Goal: Entertainment & Leisure: Consume media (video, audio)

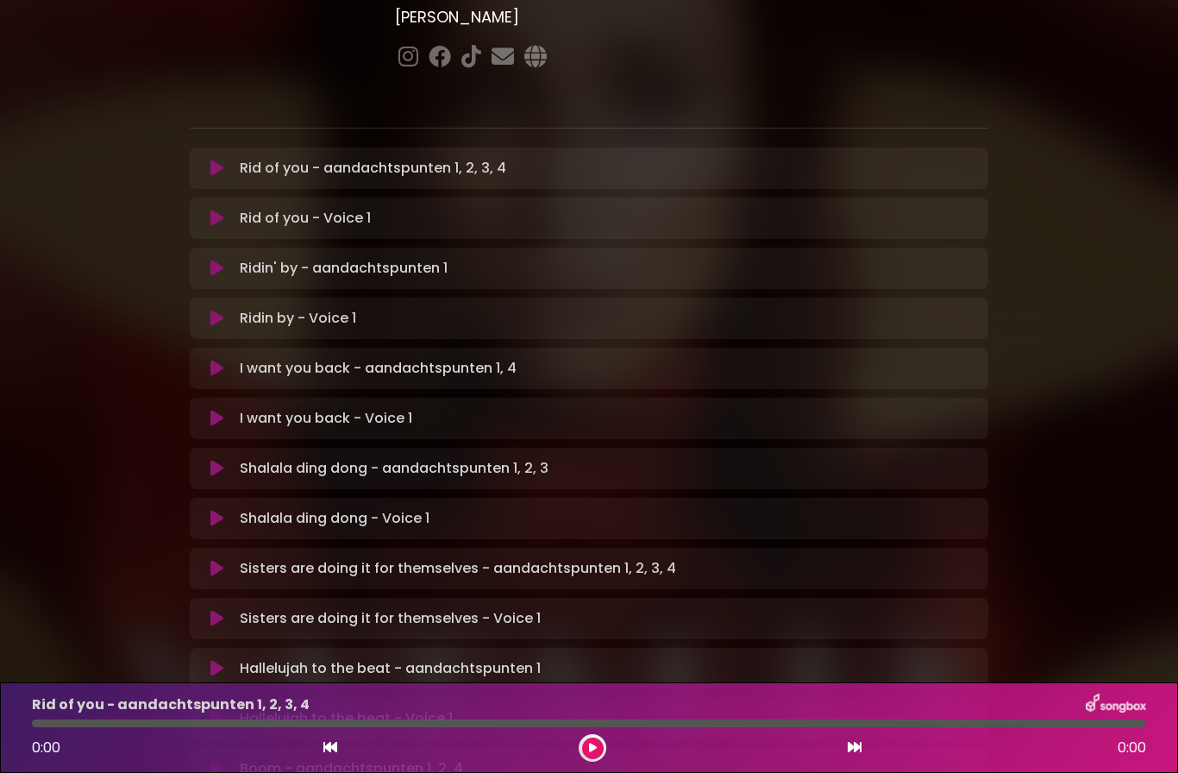
scroll to position [246, 0]
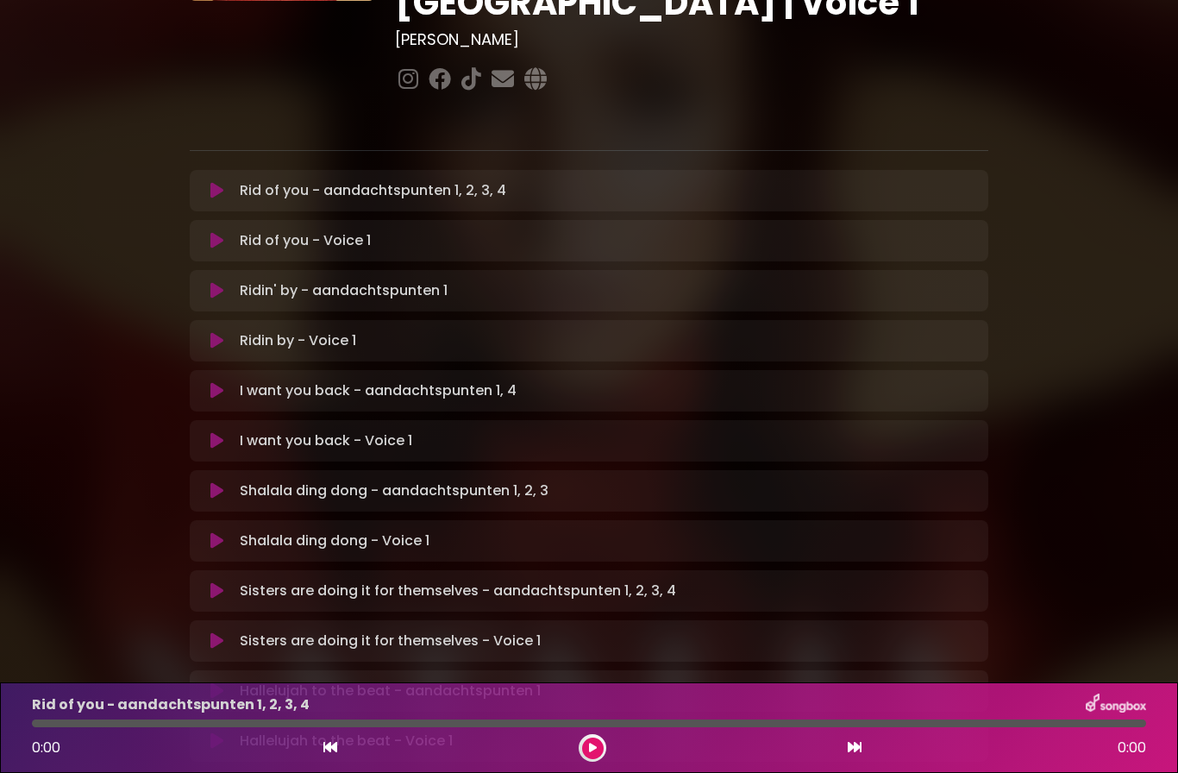
click at [584, 755] on button at bounding box center [593, 749] width 22 height 22
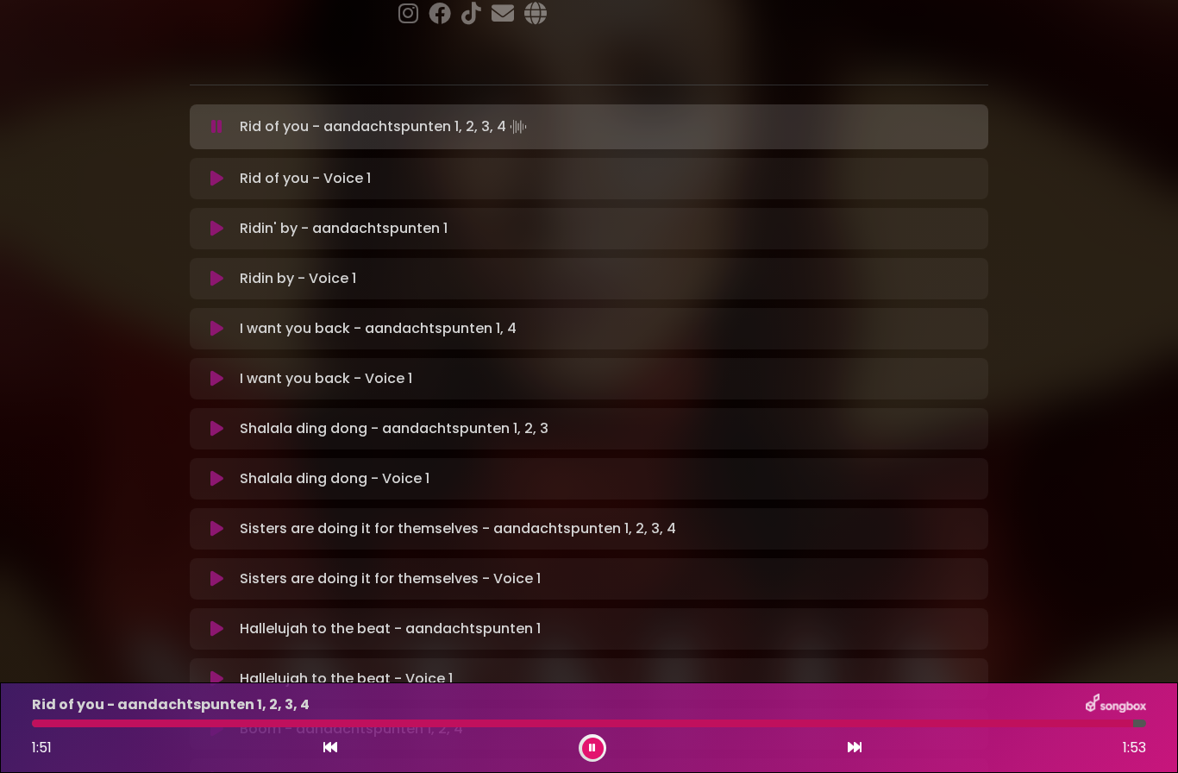
scroll to position [312, 0]
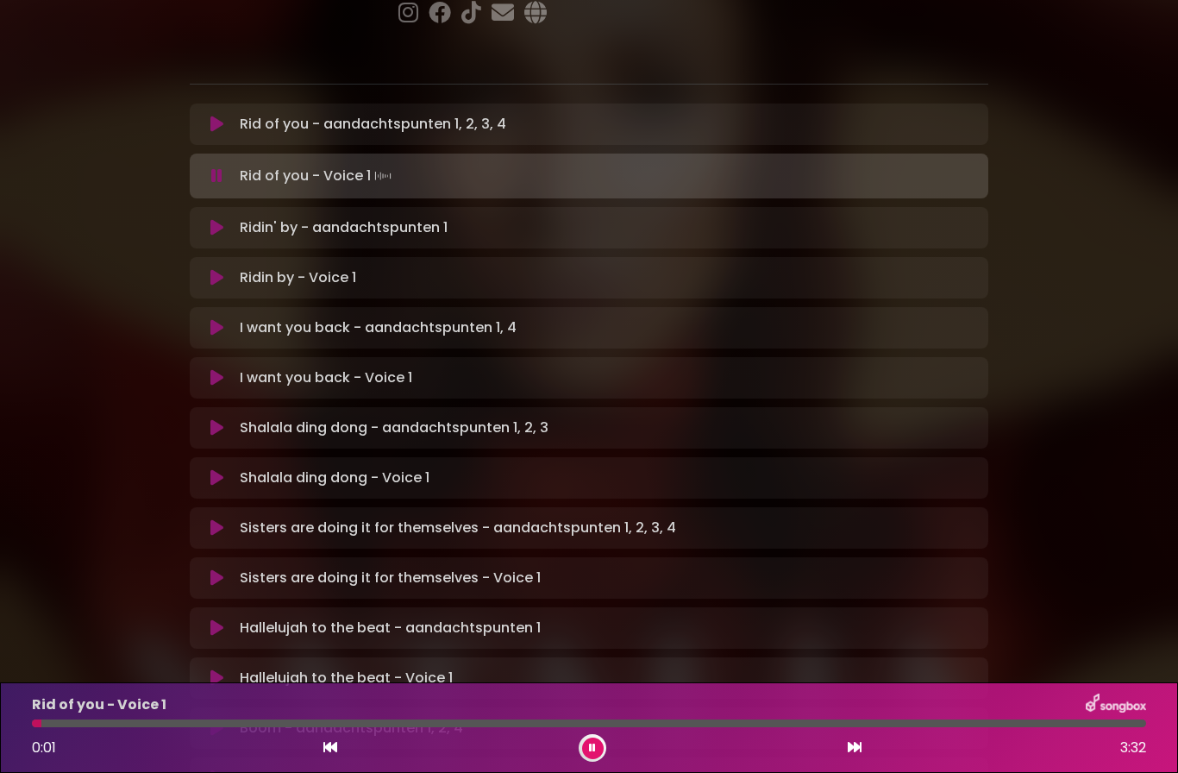
click at [298, 217] on p "Ridin' by - aandachtspunten 1 Loading Track..." at bounding box center [344, 227] width 208 height 21
click at [269, 217] on p "Ridin' by - aandachtspunten 1 Loading Track..." at bounding box center [344, 227] width 208 height 21
click at [274, 207] on div "Ridin' by - aandachtspunten 1 Loading Track... Your Feedback Name" at bounding box center [589, 227] width 799 height 41
click at [851, 758] on button at bounding box center [855, 748] width 16 height 22
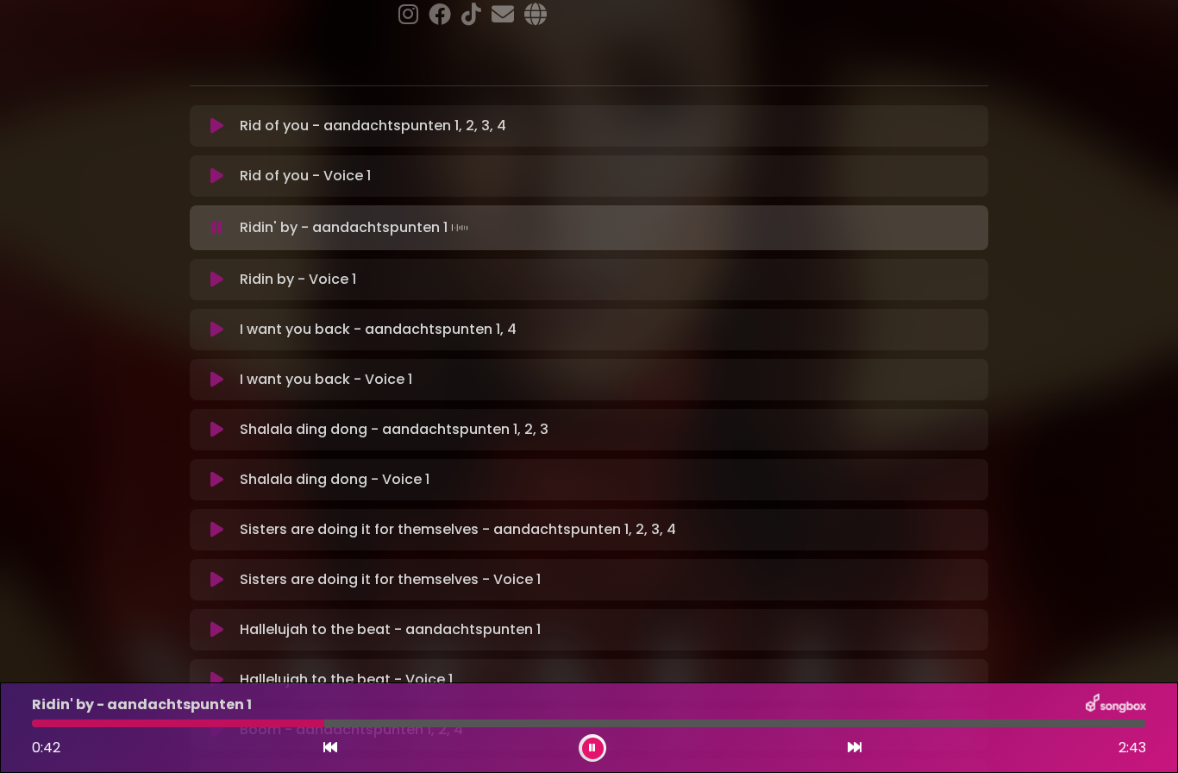
click at [582, 744] on button at bounding box center [593, 749] width 22 height 22
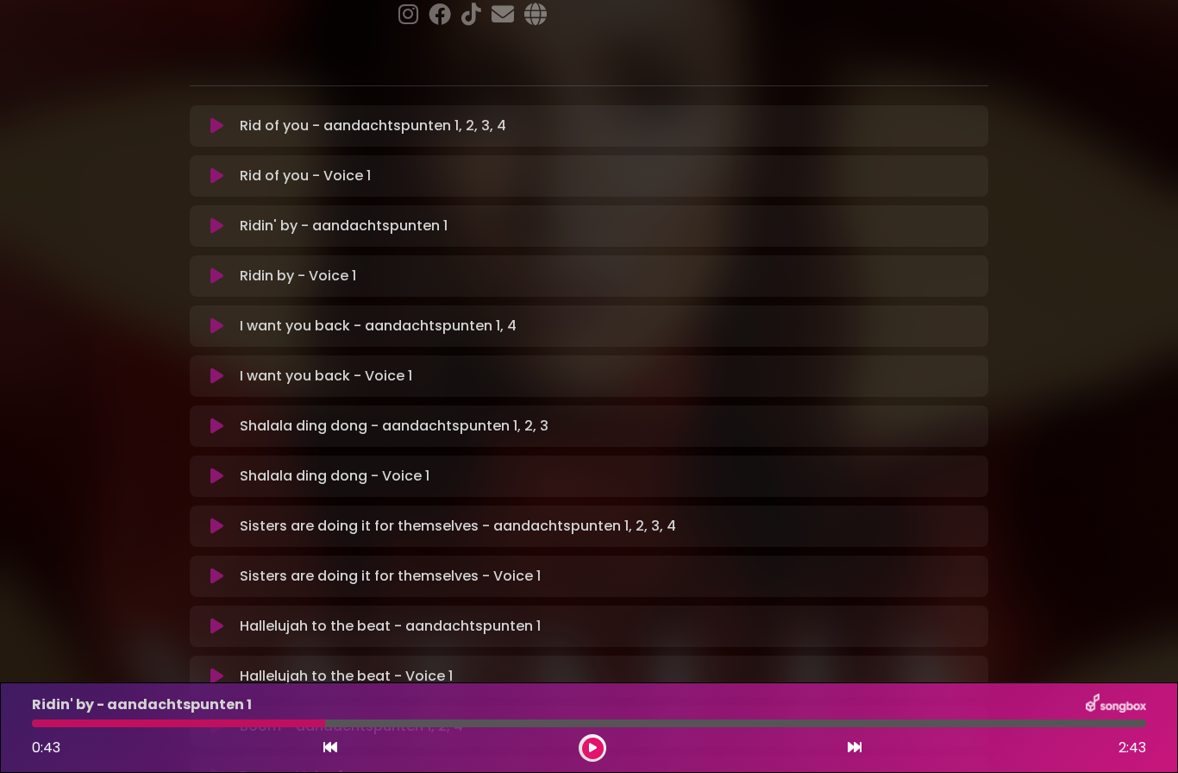
click at [591, 751] on icon at bounding box center [593, 748] width 8 height 10
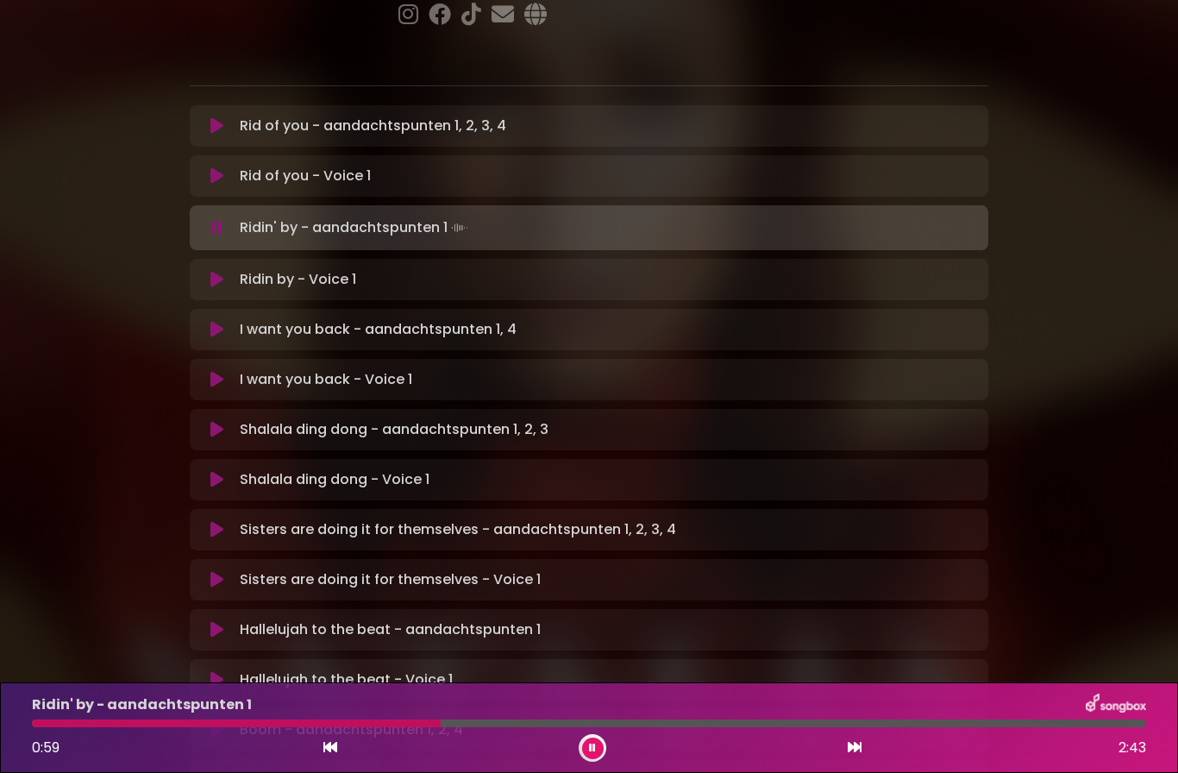
click at [585, 758] on div at bounding box center [593, 748] width 28 height 28
click at [589, 738] on button at bounding box center [593, 749] width 22 height 22
click at [580, 726] on div at bounding box center [589, 723] width 1115 height 8
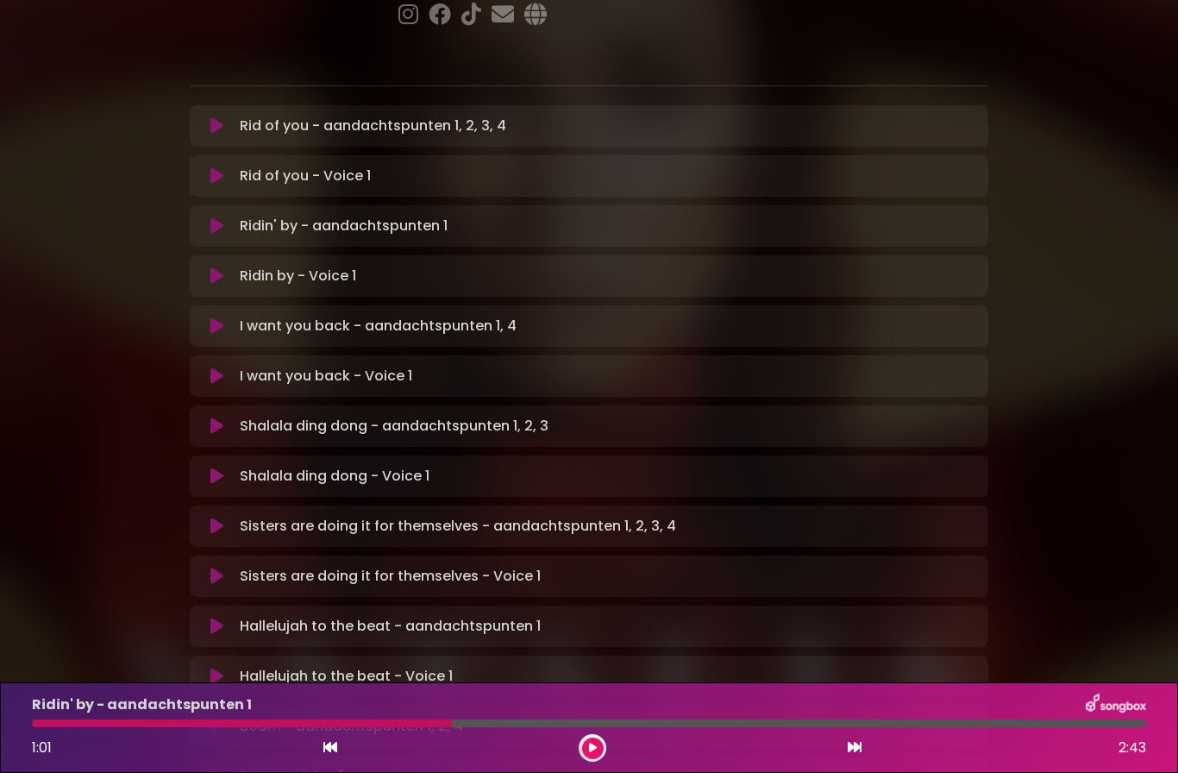
click at [585, 755] on button at bounding box center [593, 749] width 22 height 22
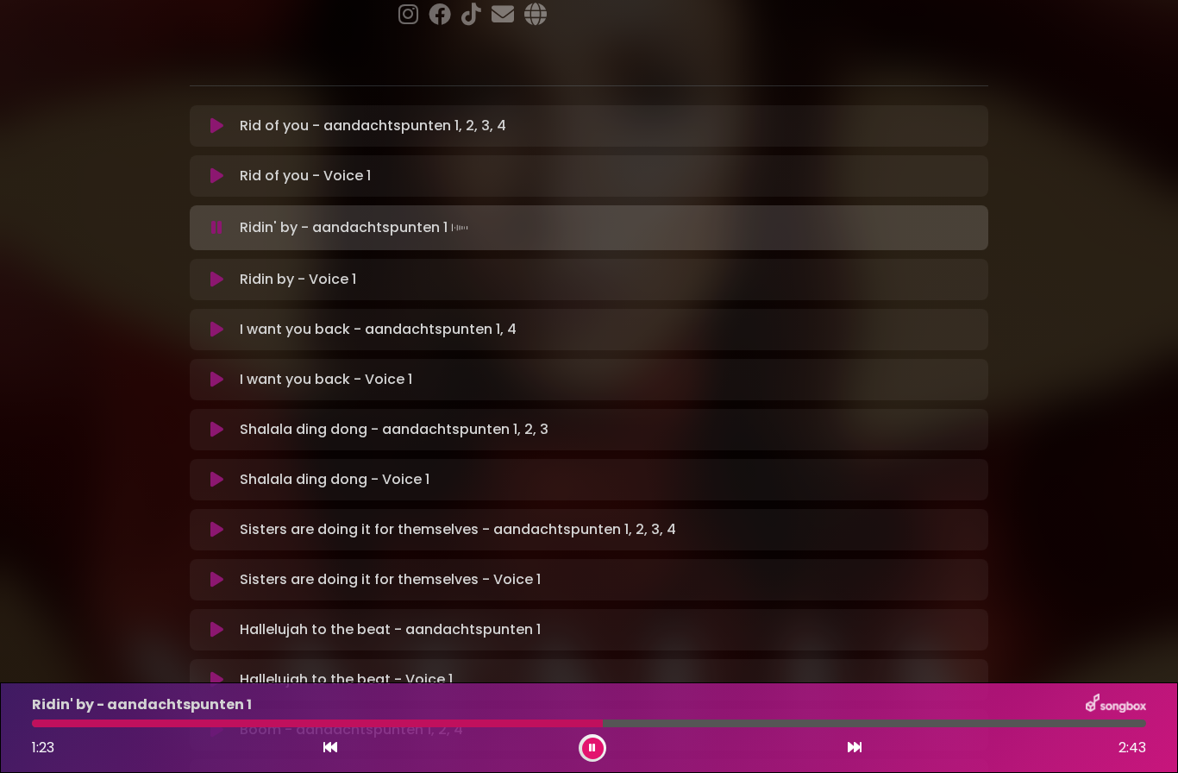
click at [596, 749] on button at bounding box center [593, 749] width 22 height 22
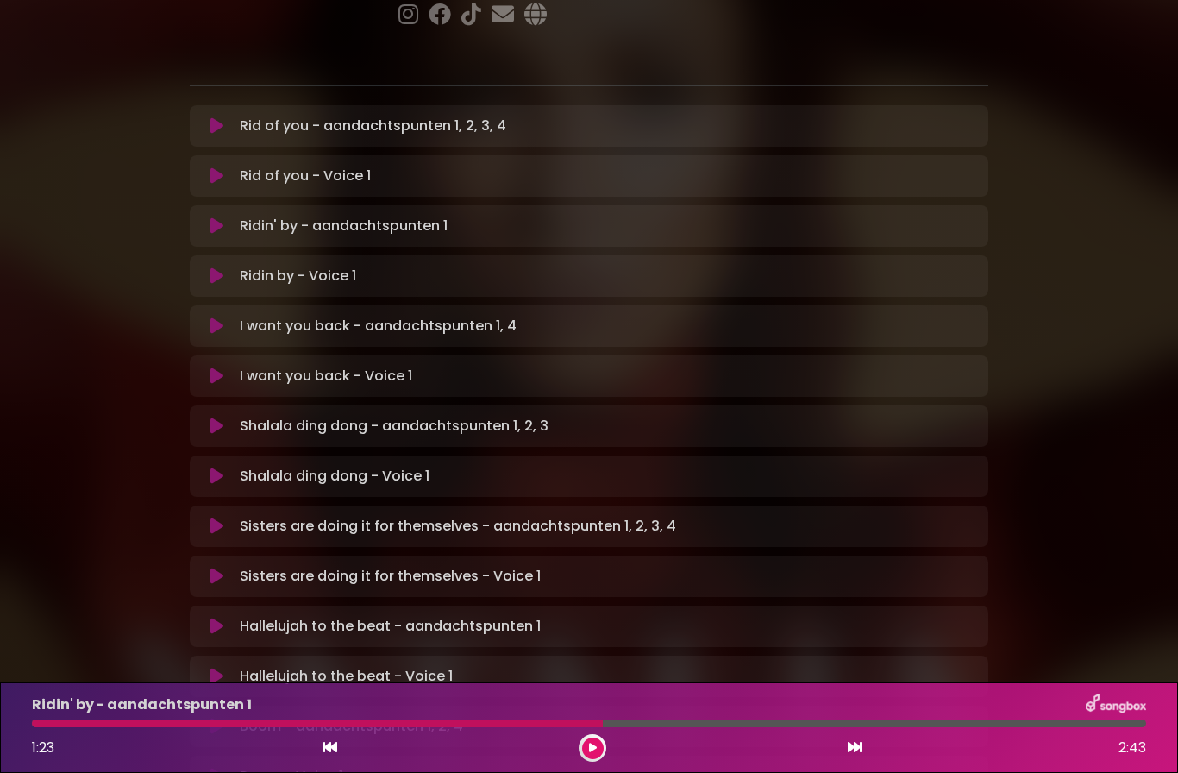
click at [597, 750] on button at bounding box center [593, 749] width 22 height 22
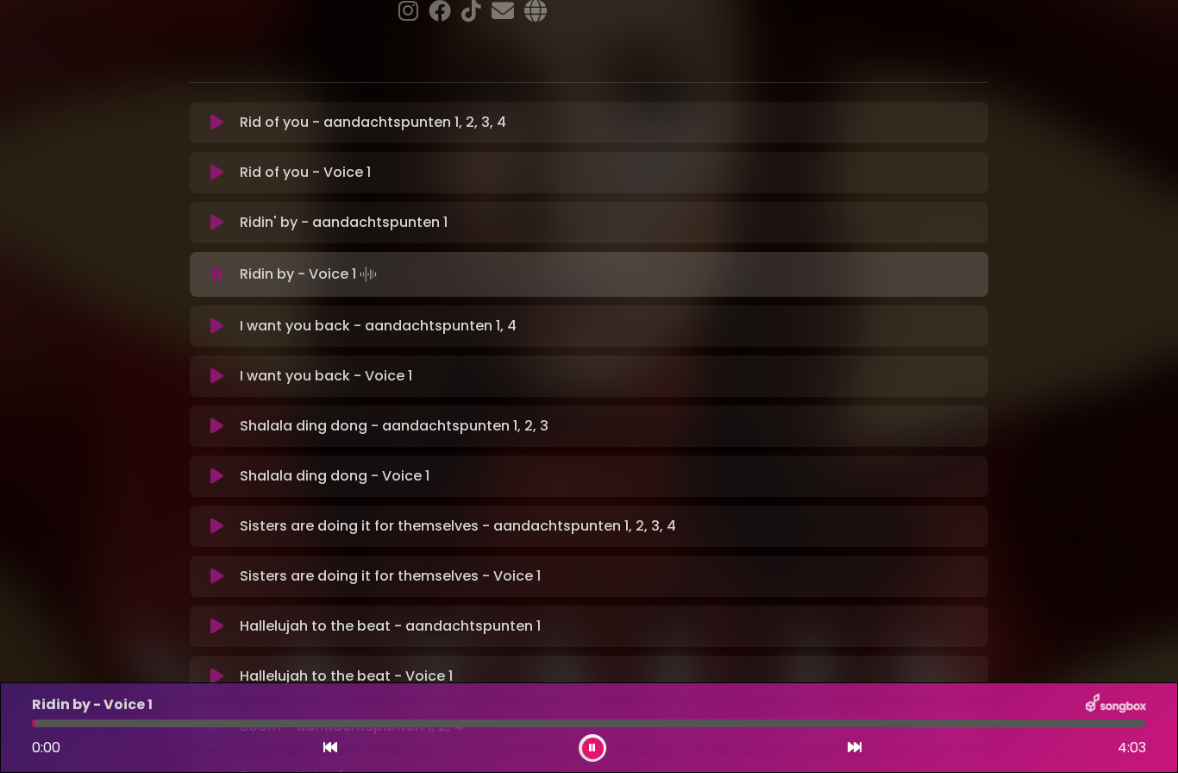
scroll to position [322, 0]
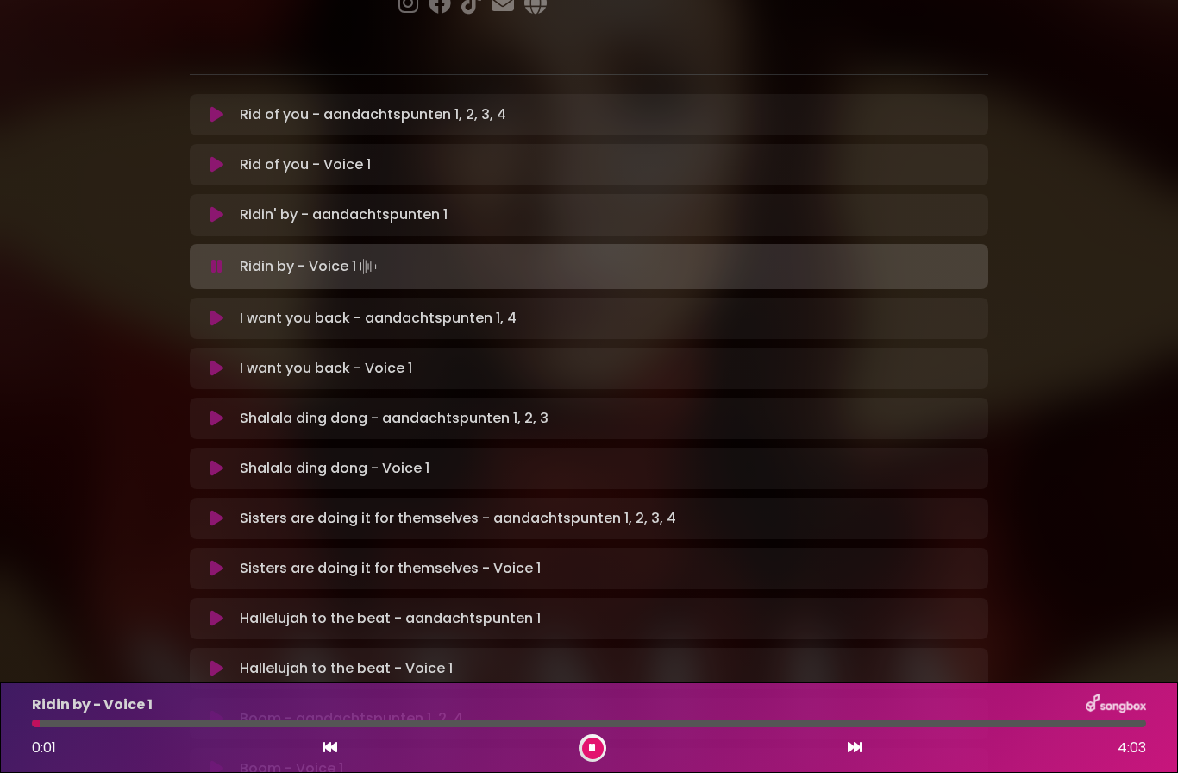
click at [470, 308] on p "I want you back - aandachtspunten 1, 4 Loading Track..." at bounding box center [378, 318] width 277 height 21
click at [217, 310] on icon at bounding box center [216, 318] width 13 height 17
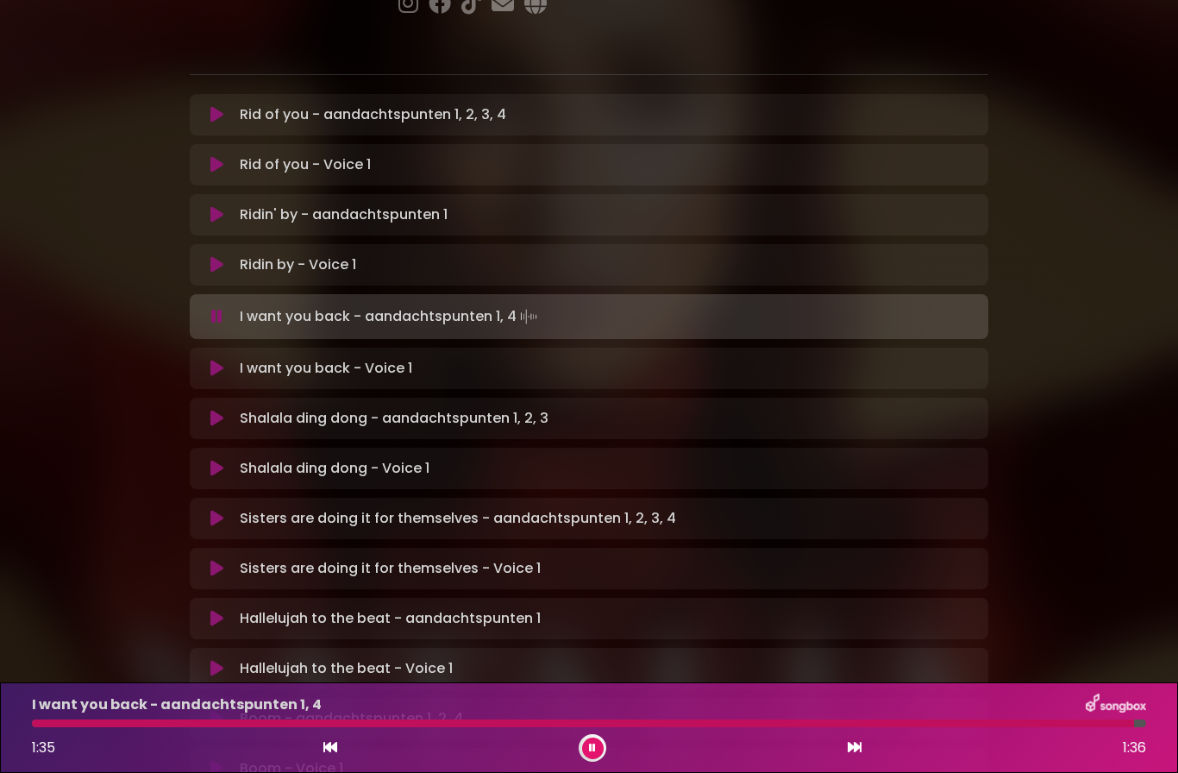
click at [585, 743] on button at bounding box center [593, 749] width 22 height 22
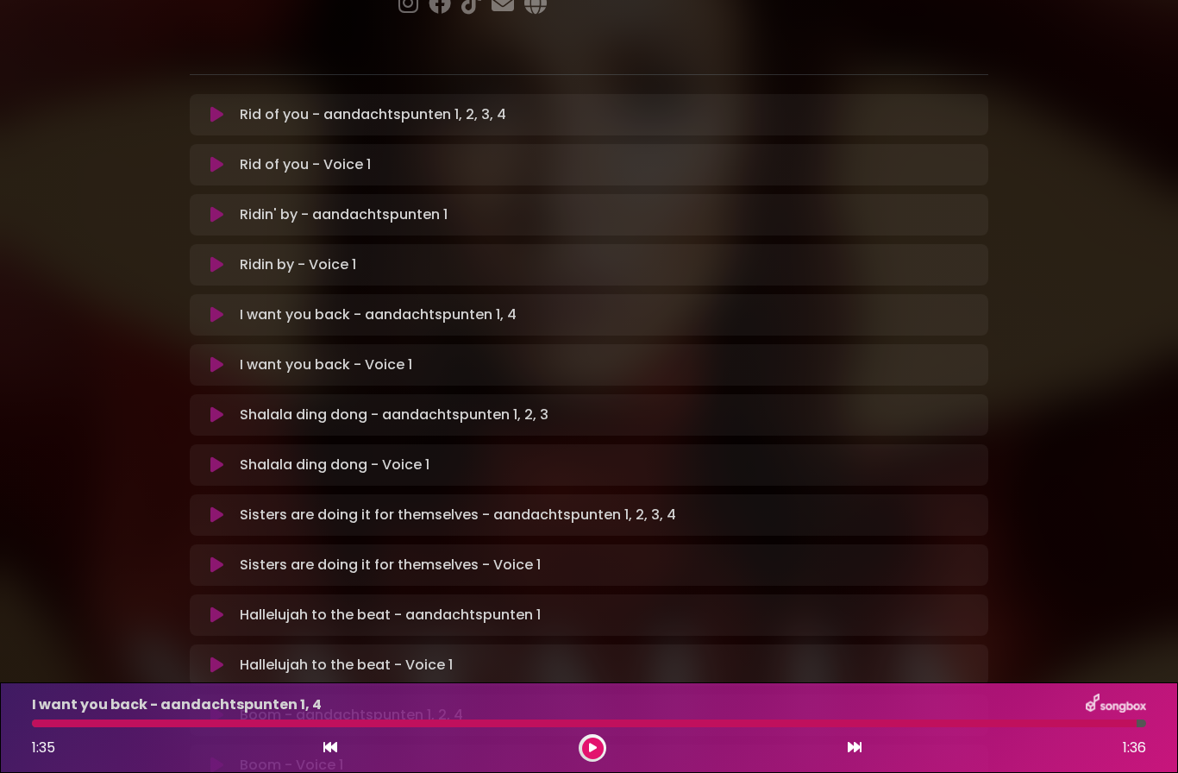
click at [472, 405] on p "Shalala ding dong - aandachtspunten 1, 2, 3 Loading Track..." at bounding box center [394, 415] width 309 height 21
click at [210, 406] on icon at bounding box center [216, 414] width 13 height 17
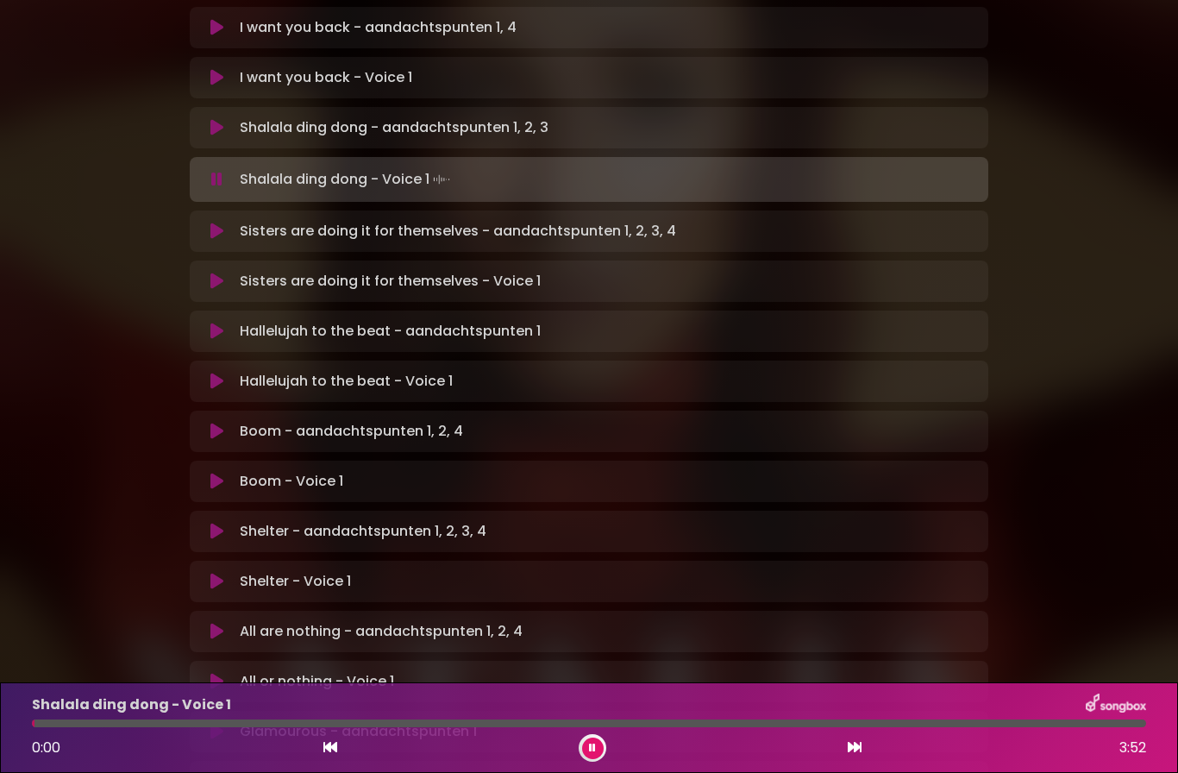
scroll to position [606, 0]
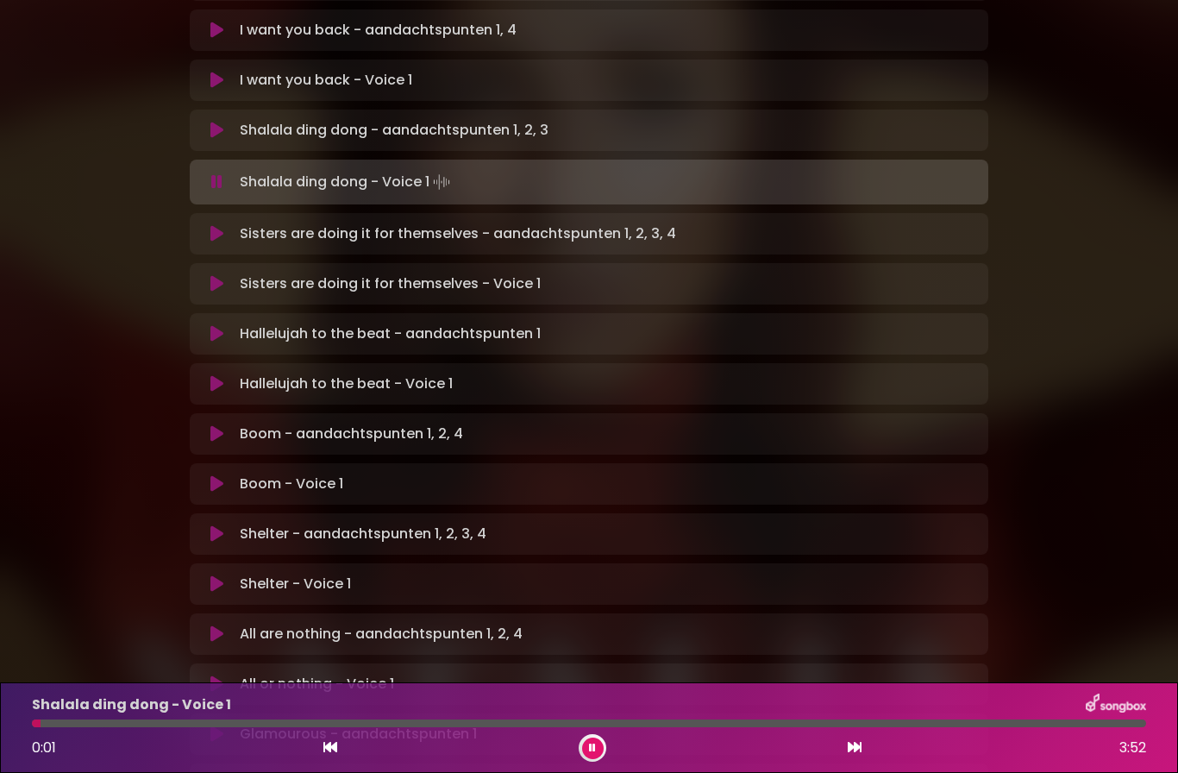
click at [550, 213] on div "Sisters are doing it for themselves - aandachtspunten 1, 2, 3, 4 Loading Track.…" at bounding box center [589, 233] width 799 height 41
click at [208, 225] on button at bounding box center [216, 233] width 33 height 17
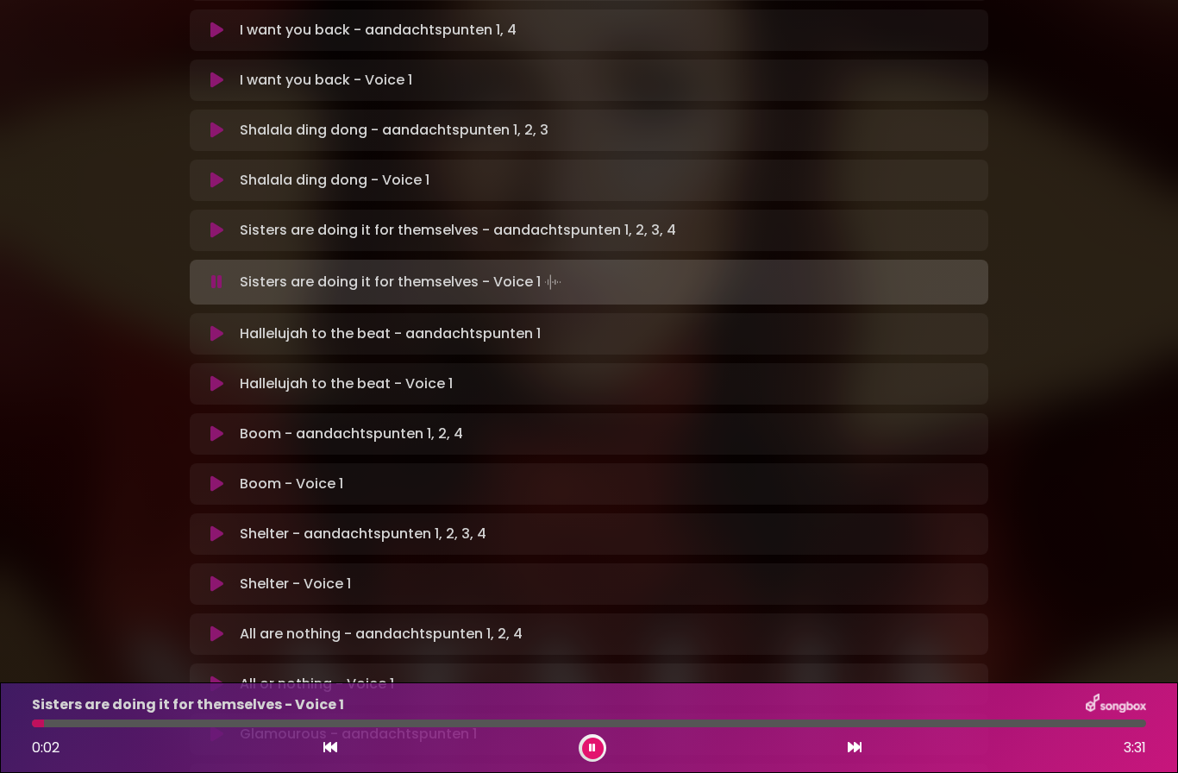
click at [225, 325] on button at bounding box center [216, 333] width 33 height 17
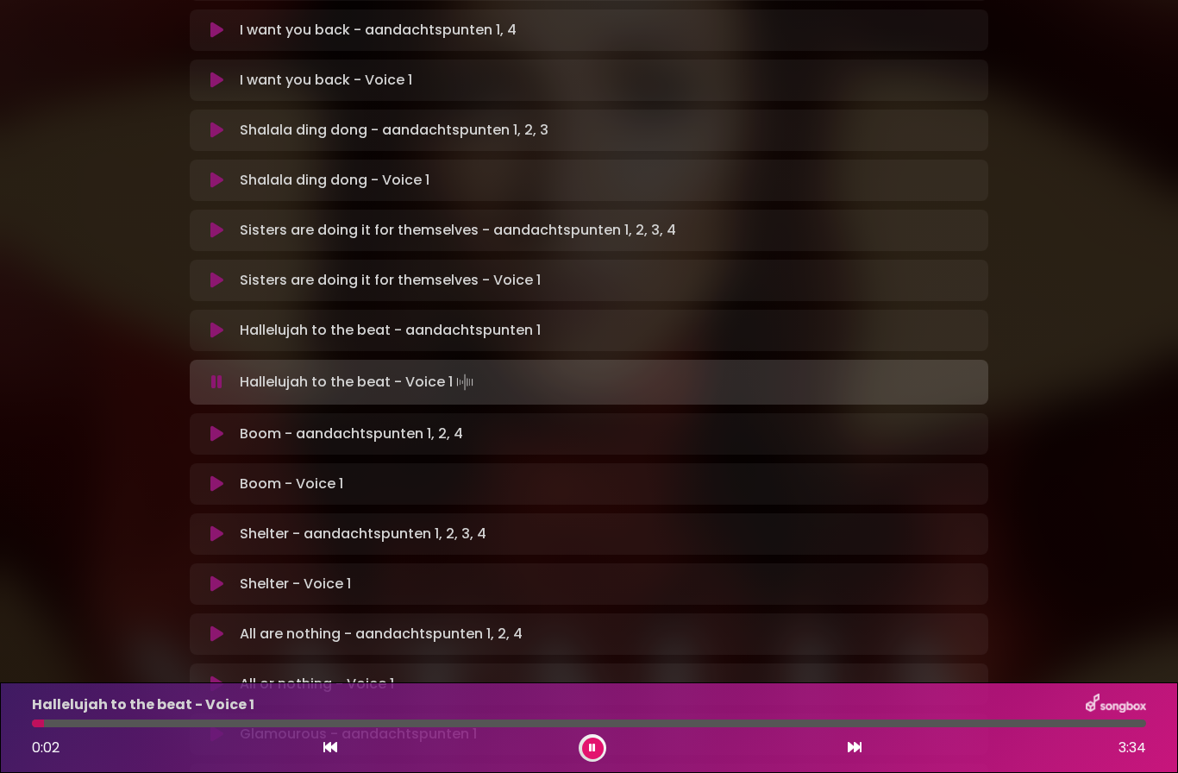
click at [218, 425] on icon at bounding box center [216, 433] width 13 height 17
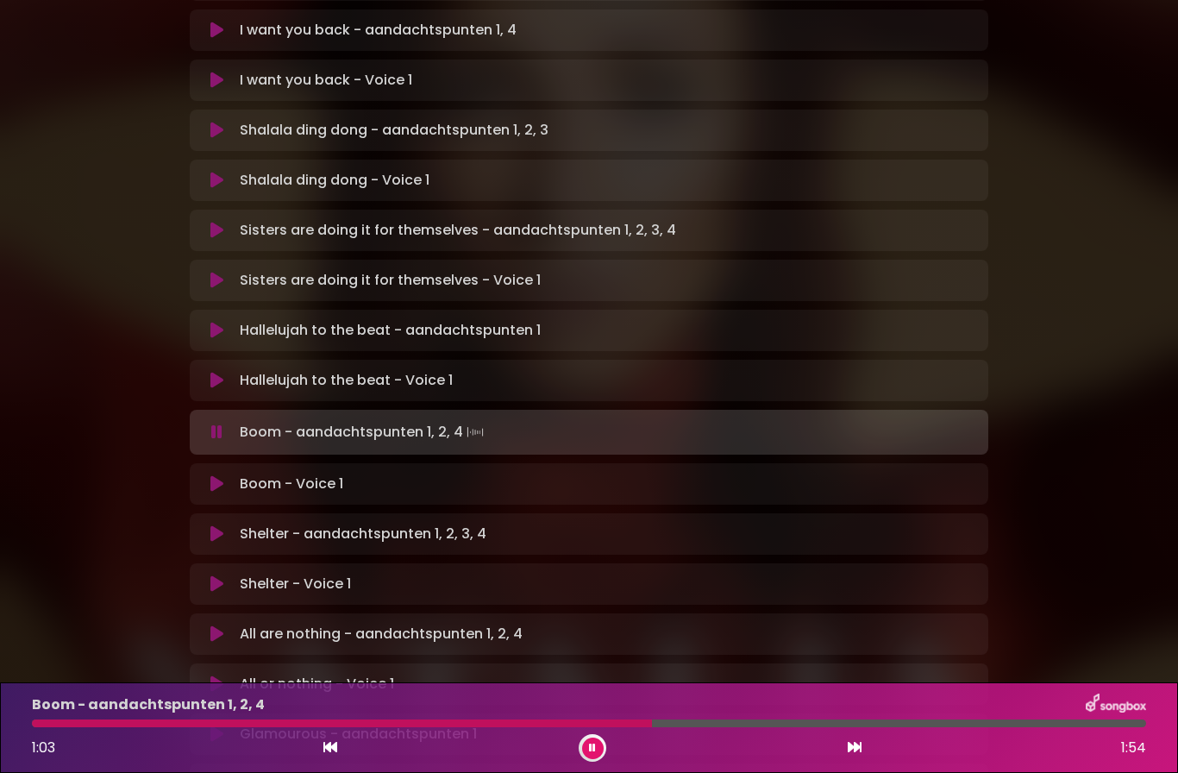
click at [594, 743] on icon at bounding box center [592, 748] width 7 height 10
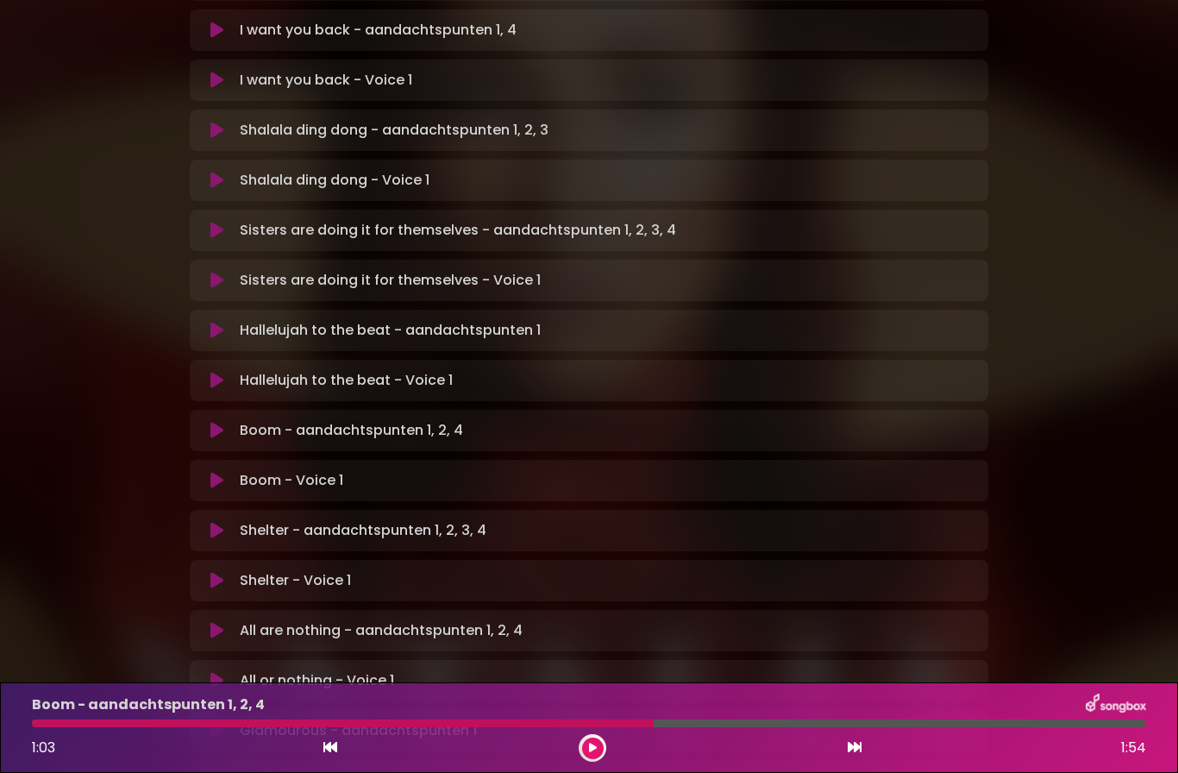
click at [594, 751] on icon at bounding box center [593, 748] width 8 height 10
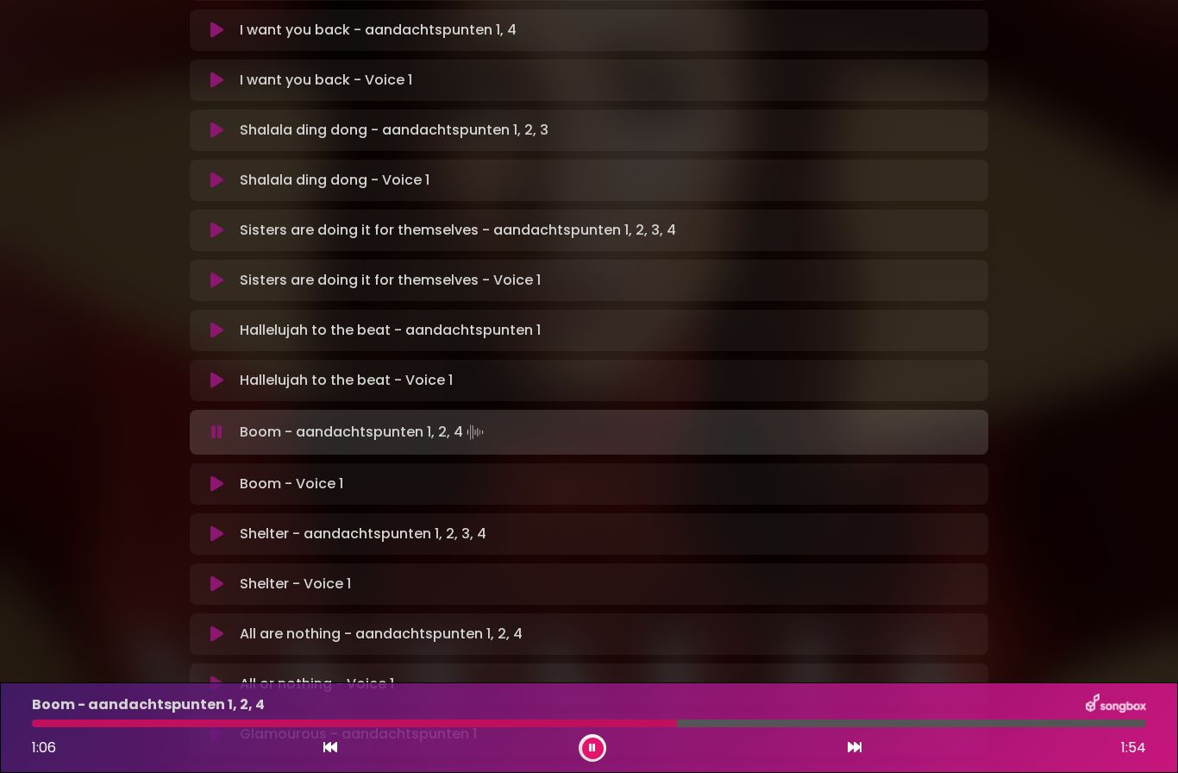
scroll to position [6, 0]
click at [602, 743] on button at bounding box center [593, 749] width 22 height 22
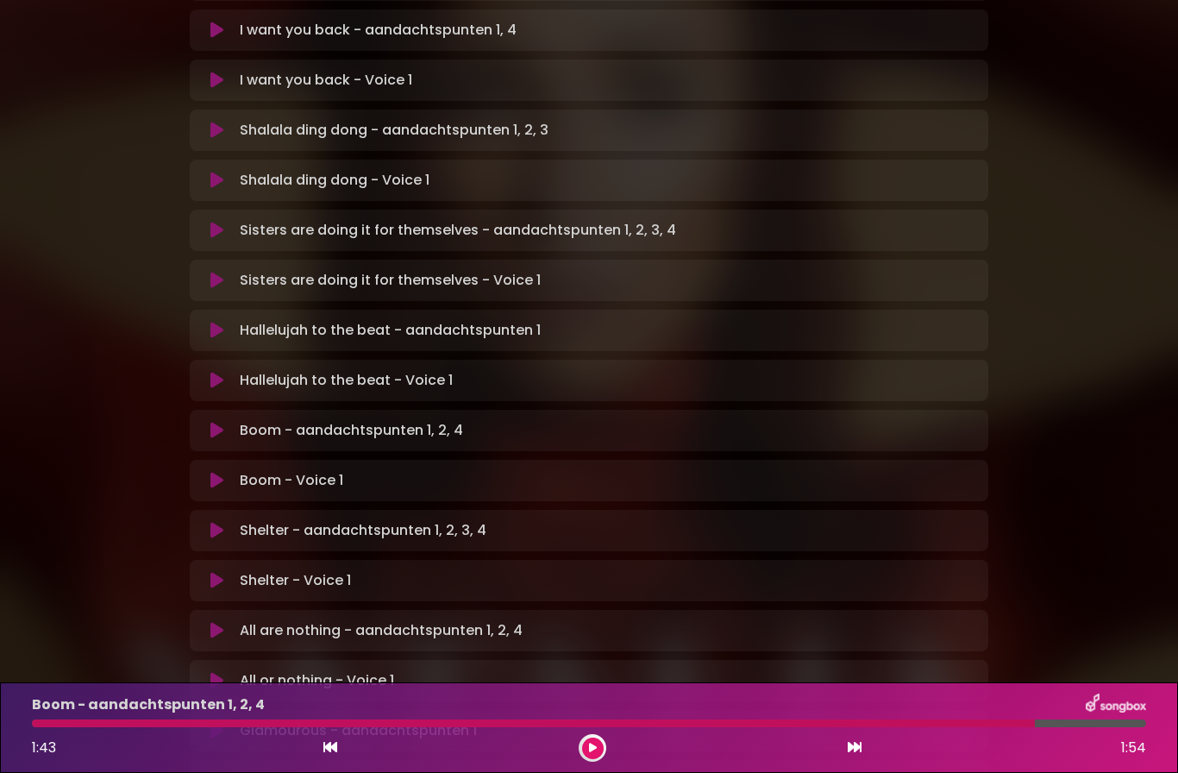
click at [594, 756] on button at bounding box center [593, 749] width 22 height 22
click at [222, 522] on icon at bounding box center [216, 530] width 13 height 17
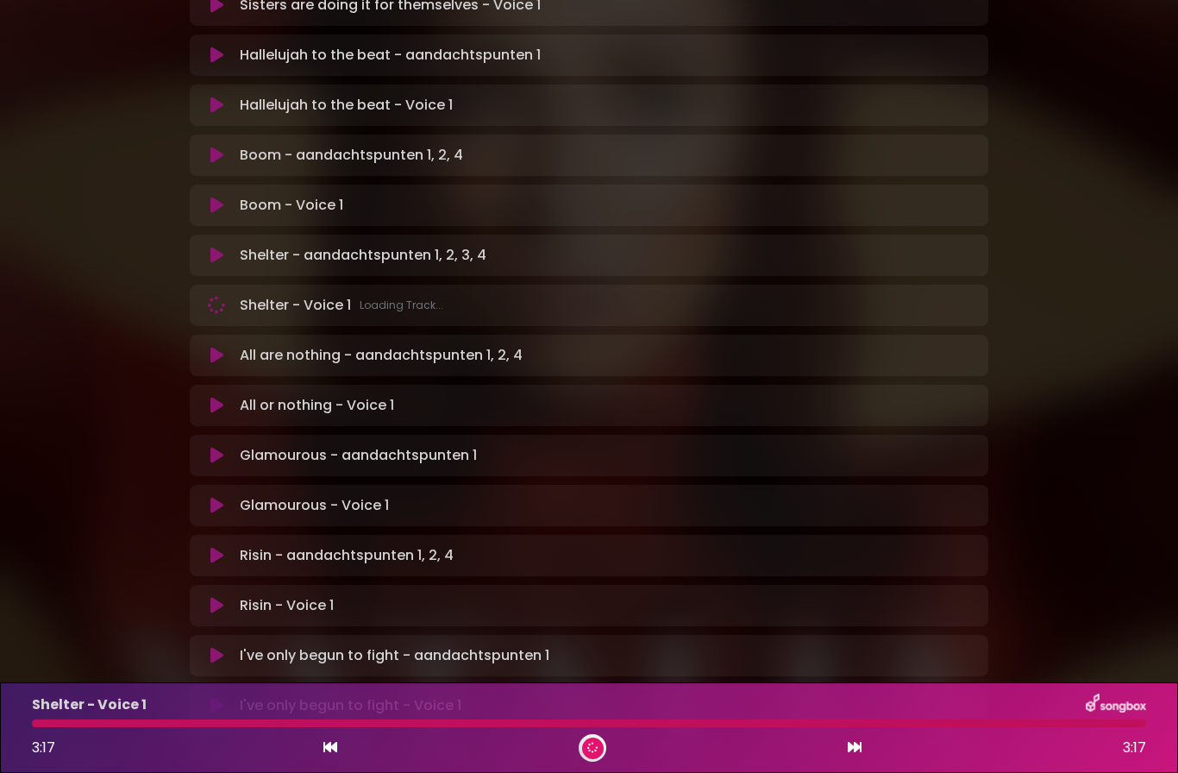
scroll to position [878, 0]
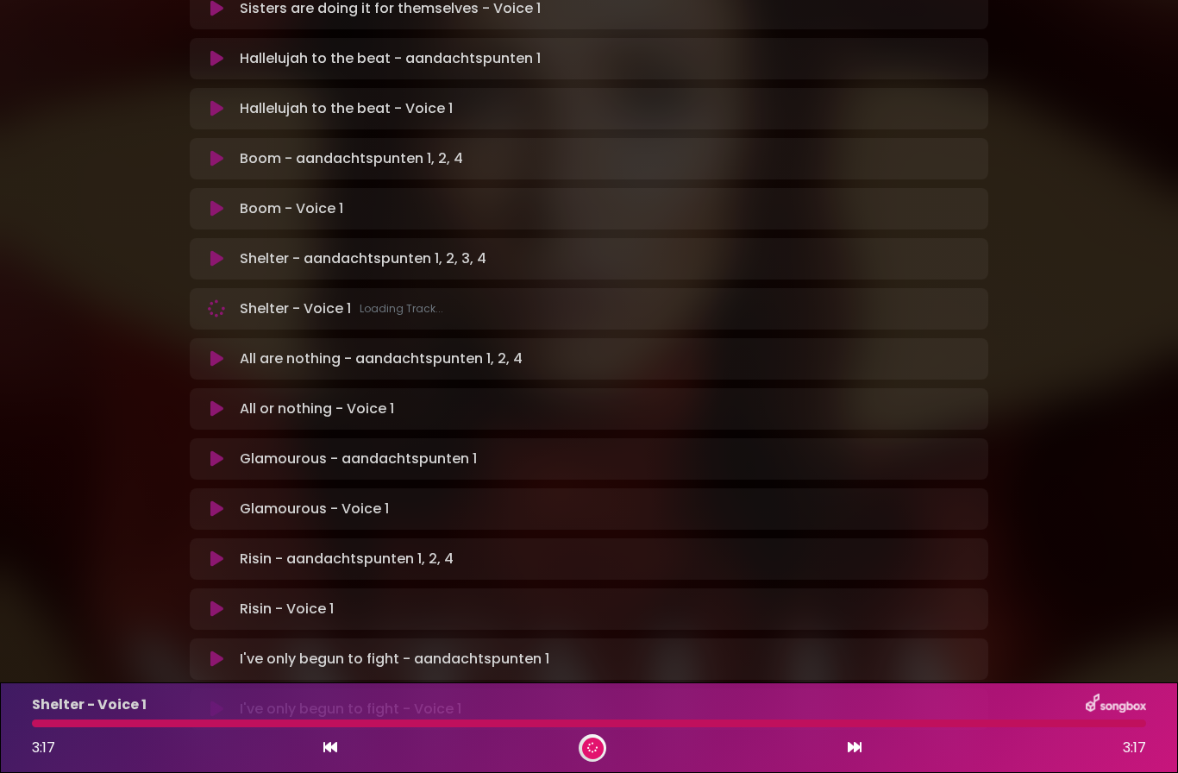
click at [222, 338] on div "All are nothing - aandachtspunten 1, 2, 4 Loading Track... Name" at bounding box center [589, 358] width 799 height 41
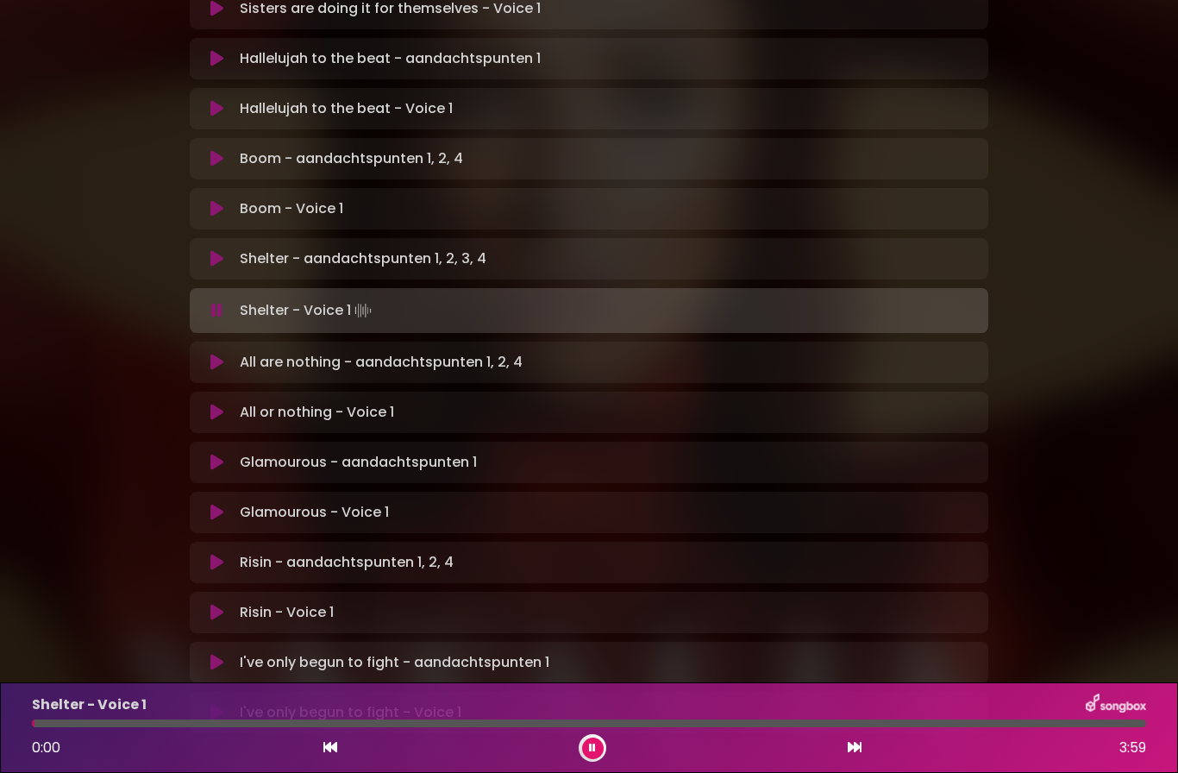
click at [215, 354] on icon at bounding box center [216, 362] width 13 height 17
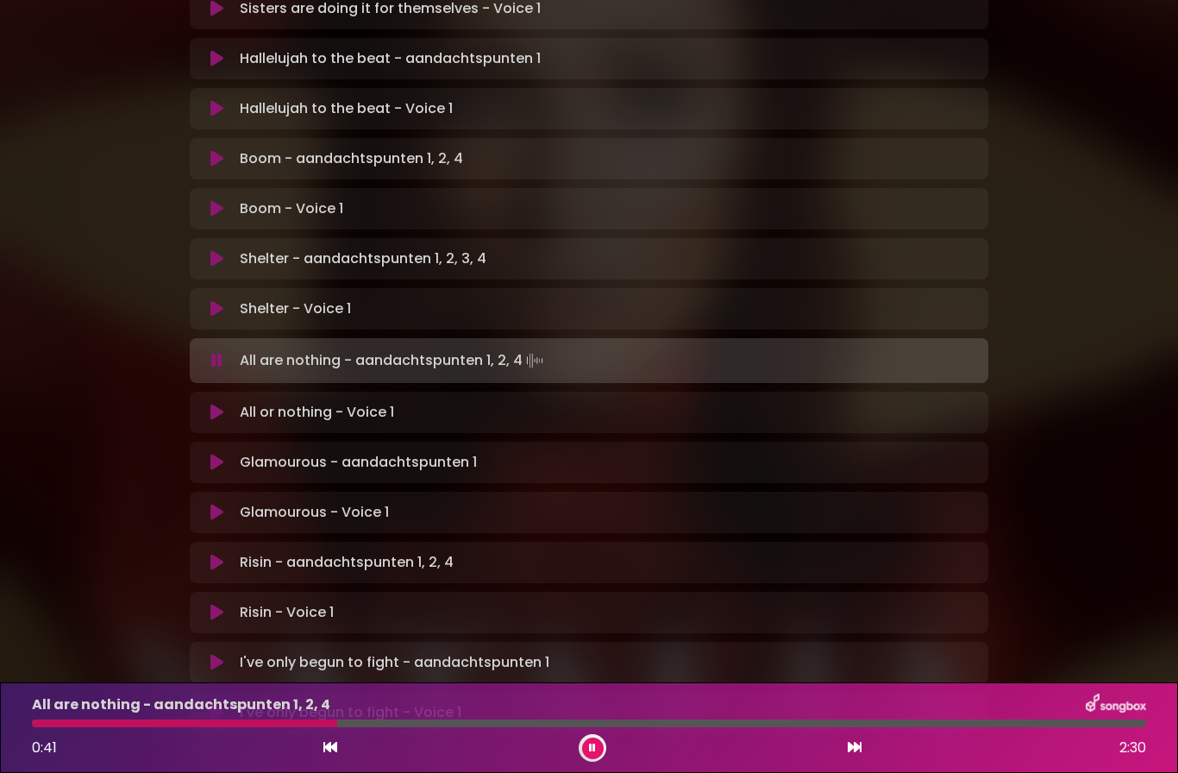
click at [600, 747] on button at bounding box center [593, 749] width 22 height 22
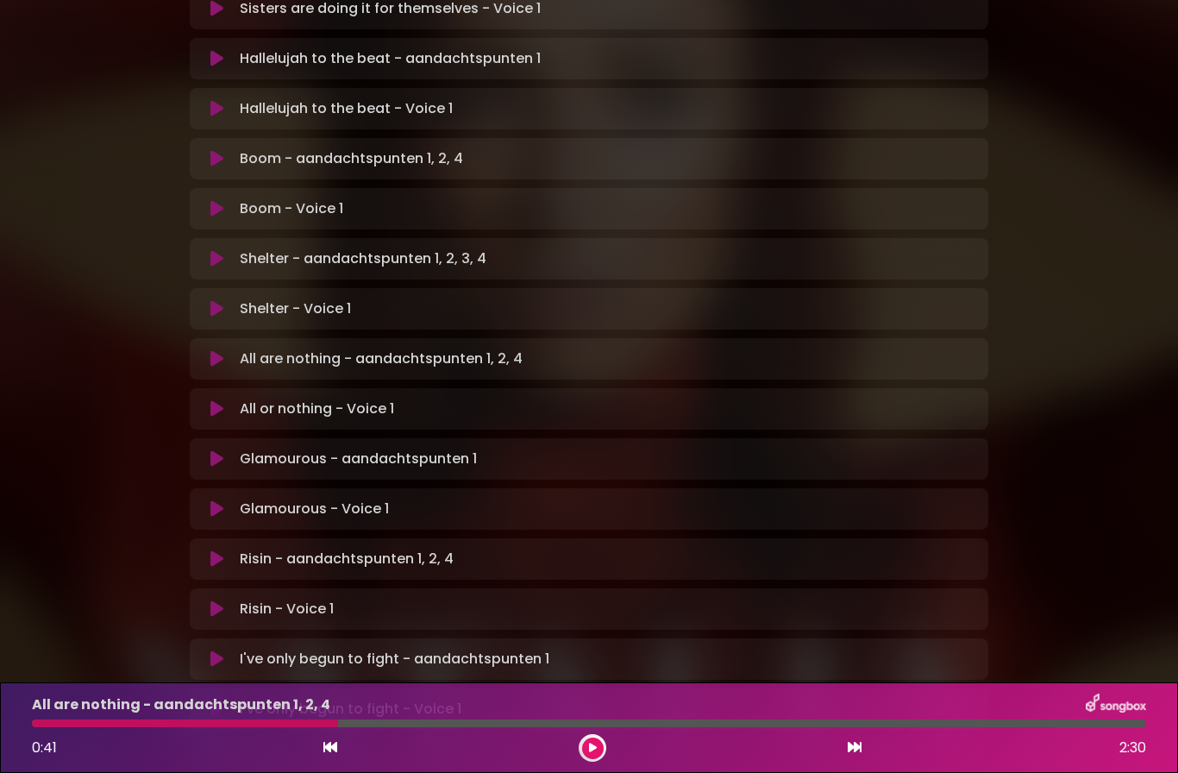
click at [601, 748] on button at bounding box center [593, 749] width 22 height 22
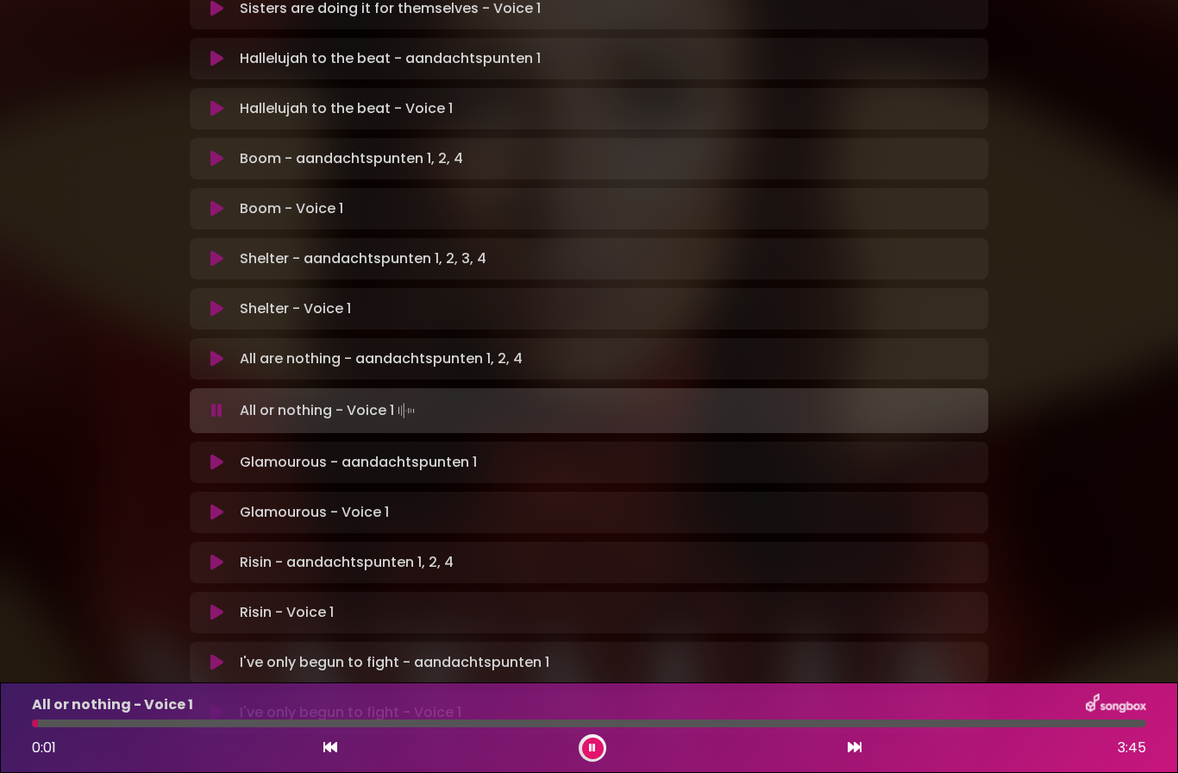
click at [213, 454] on icon at bounding box center [216, 462] width 13 height 17
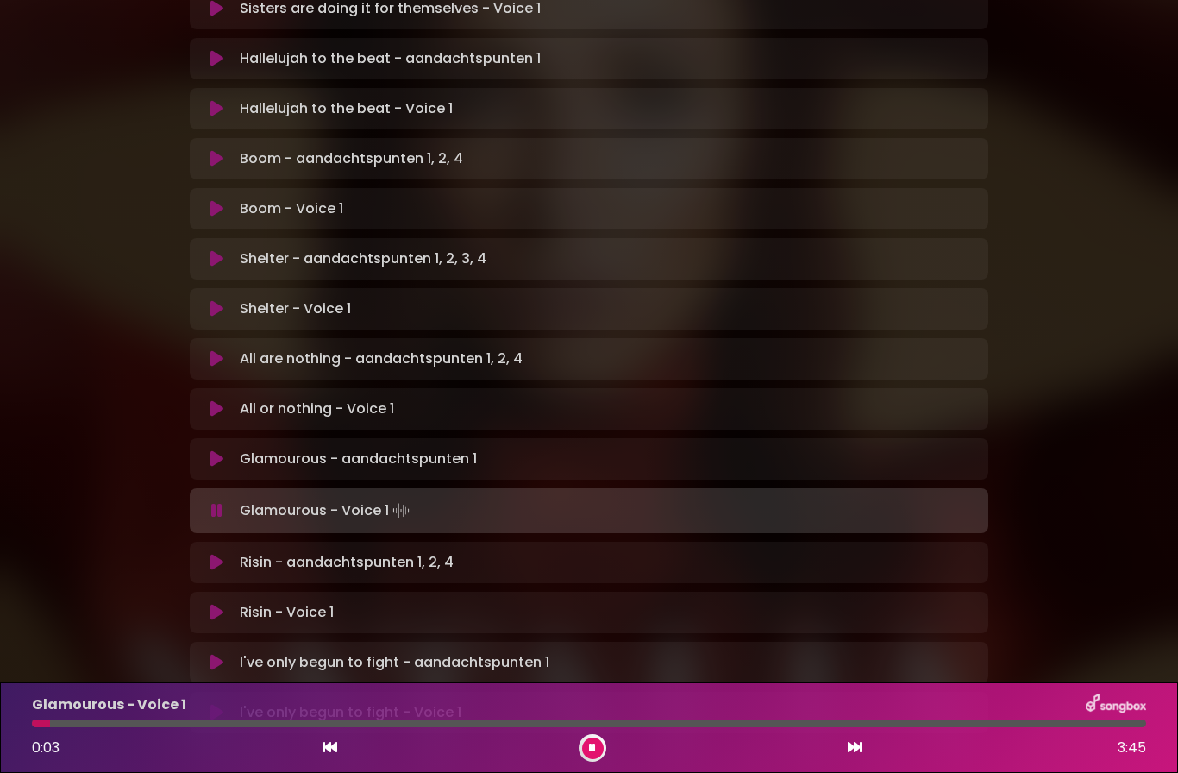
click at [213, 554] on icon at bounding box center [216, 562] width 13 height 17
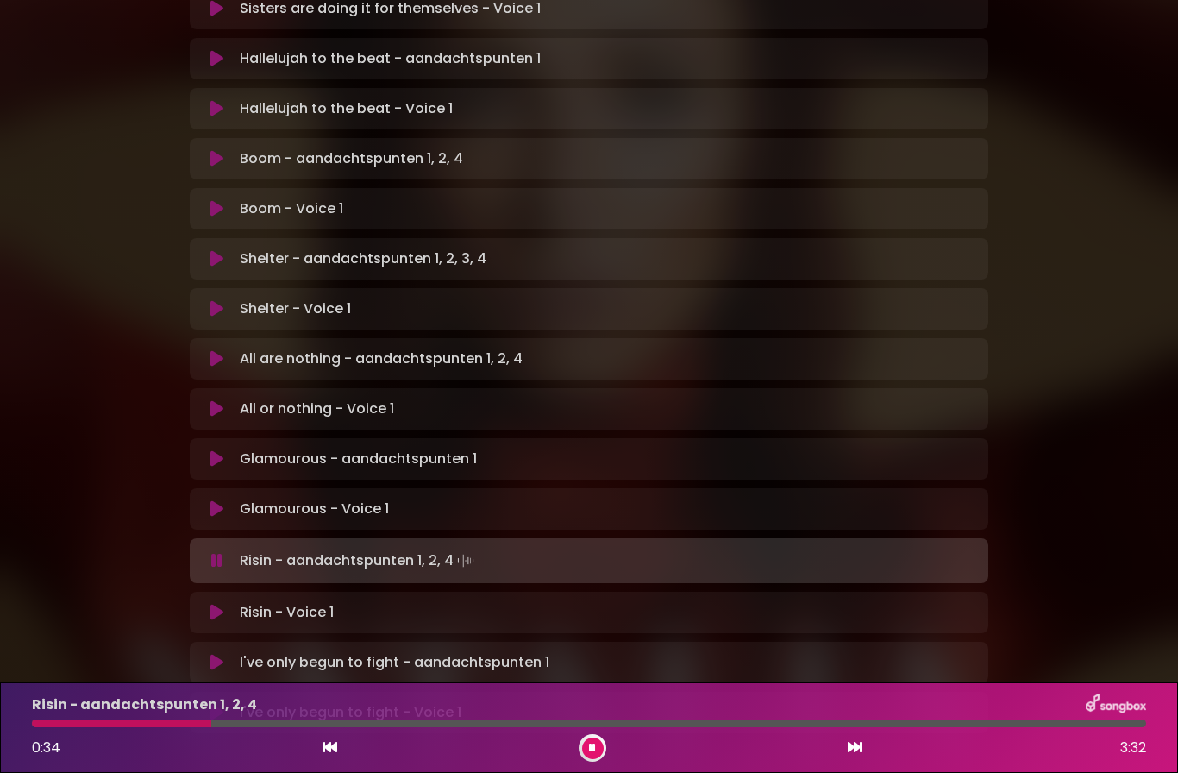
click at [589, 744] on icon at bounding box center [592, 748] width 9 height 12
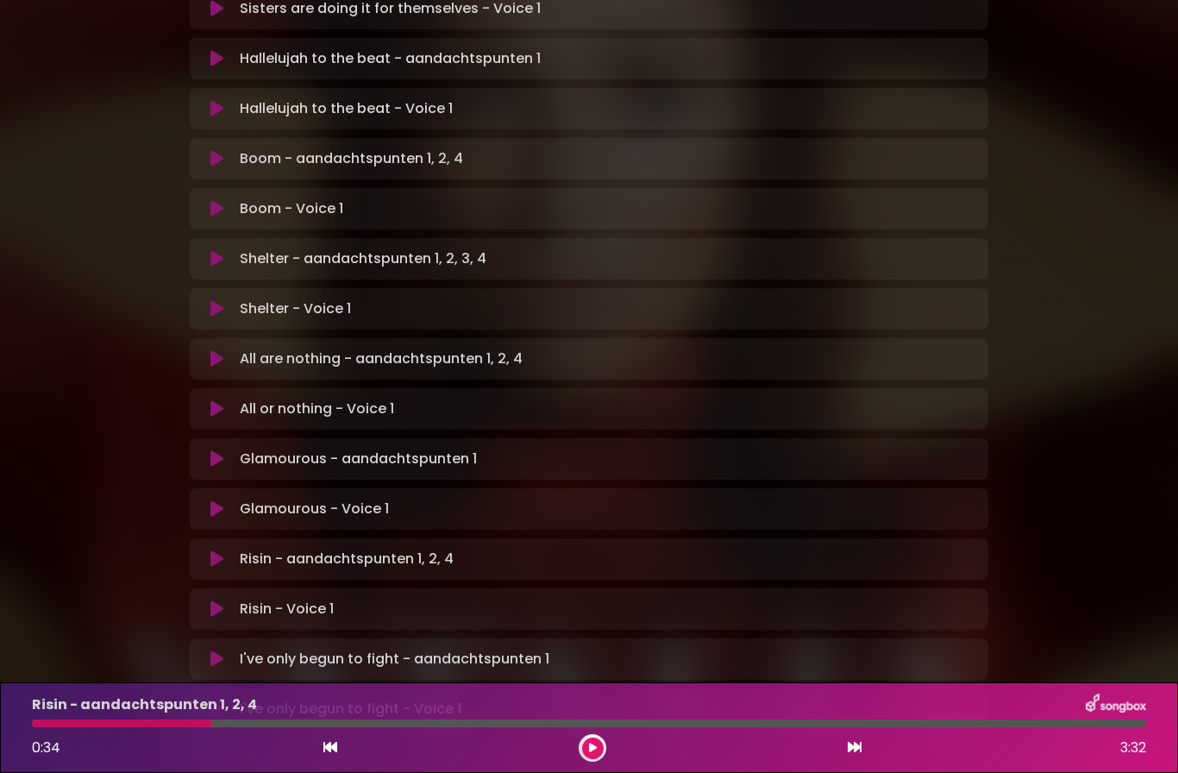
click at [324, 750] on icon at bounding box center [331, 747] width 14 height 14
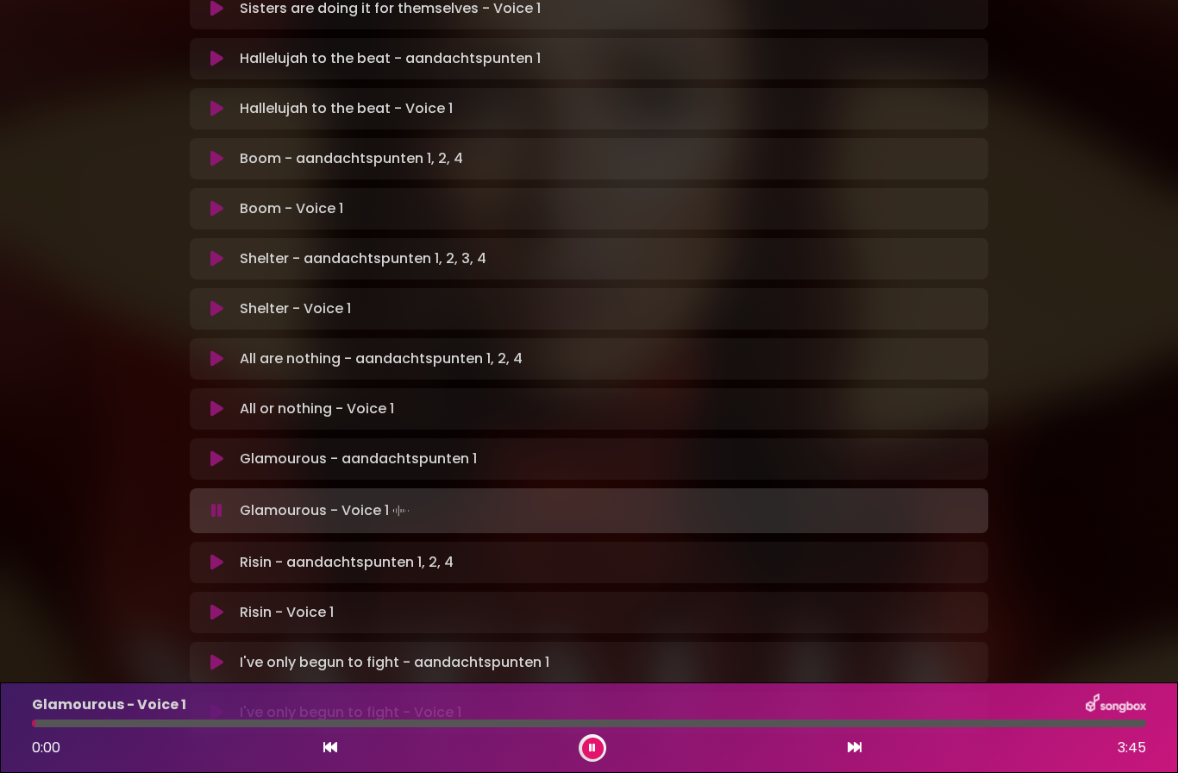
click at [858, 746] on icon at bounding box center [855, 747] width 14 height 14
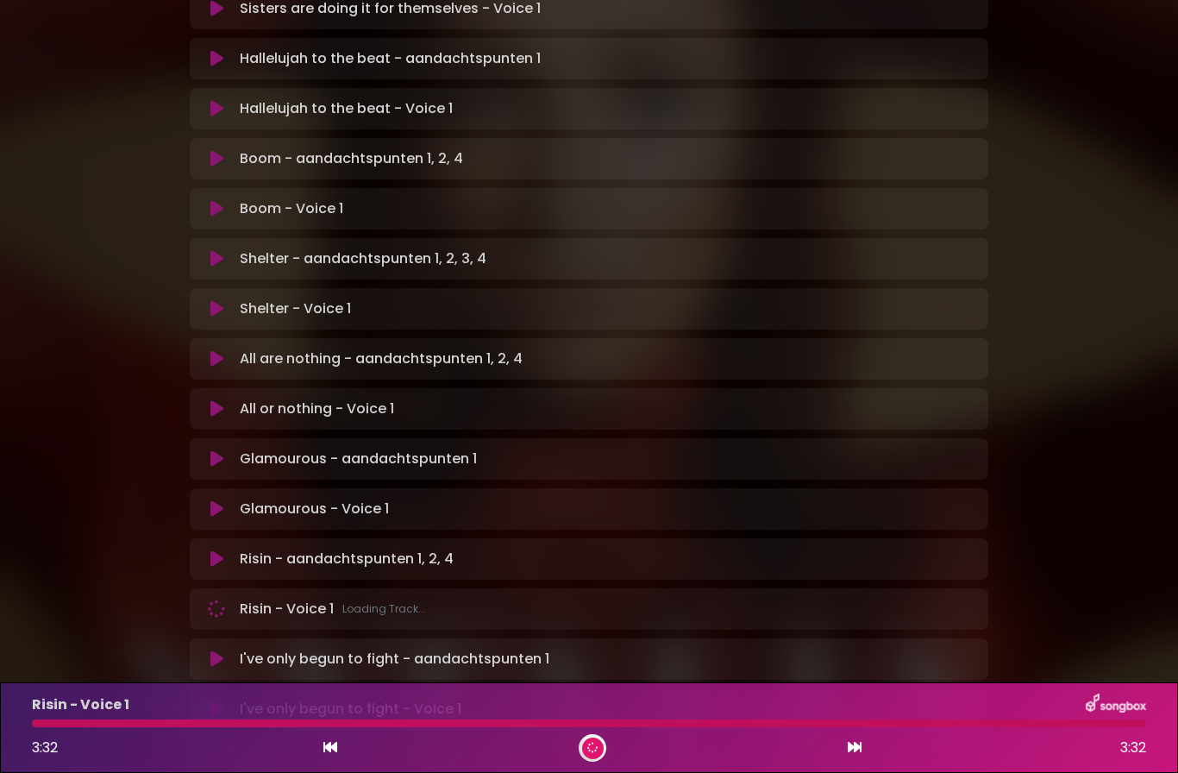
click at [221, 649] on div "I've only begun to fight - aandachtspunten 1 Loading Track..." at bounding box center [589, 659] width 778 height 21
click at [838, 757] on div "3:32 3:32" at bounding box center [589, 748] width 1135 height 28
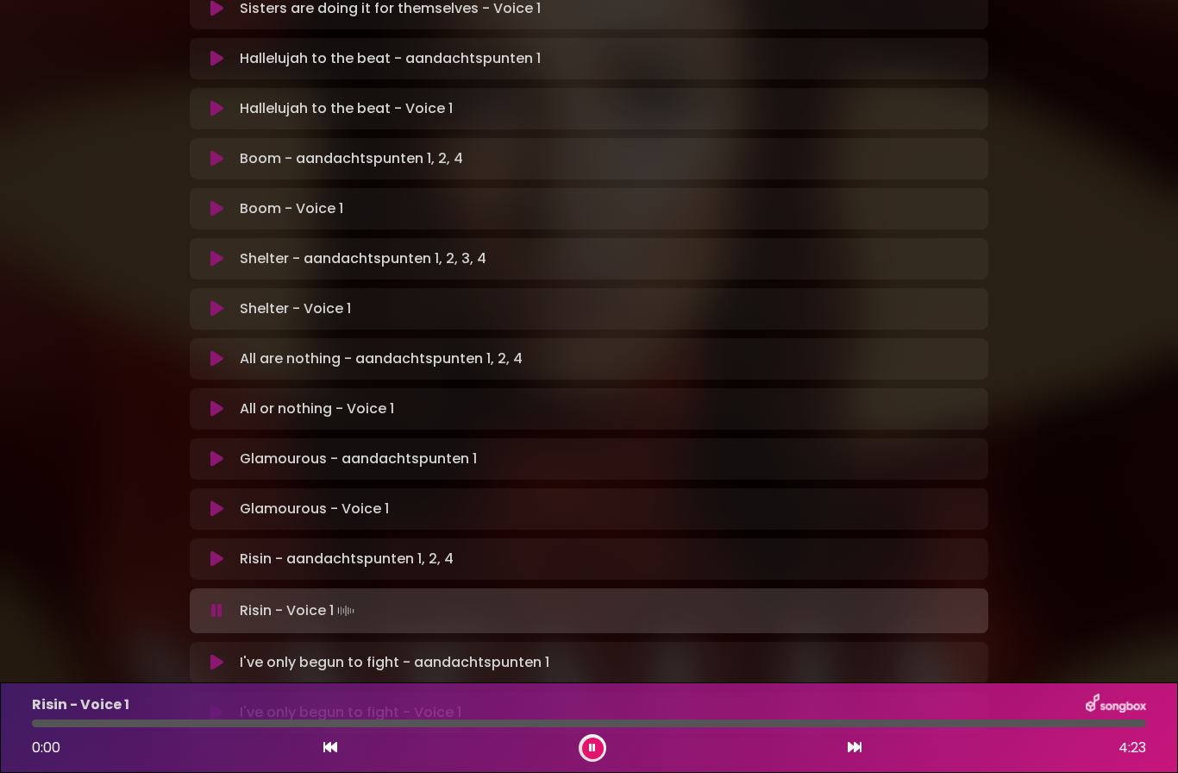
click at [852, 741] on icon at bounding box center [855, 747] width 14 height 14
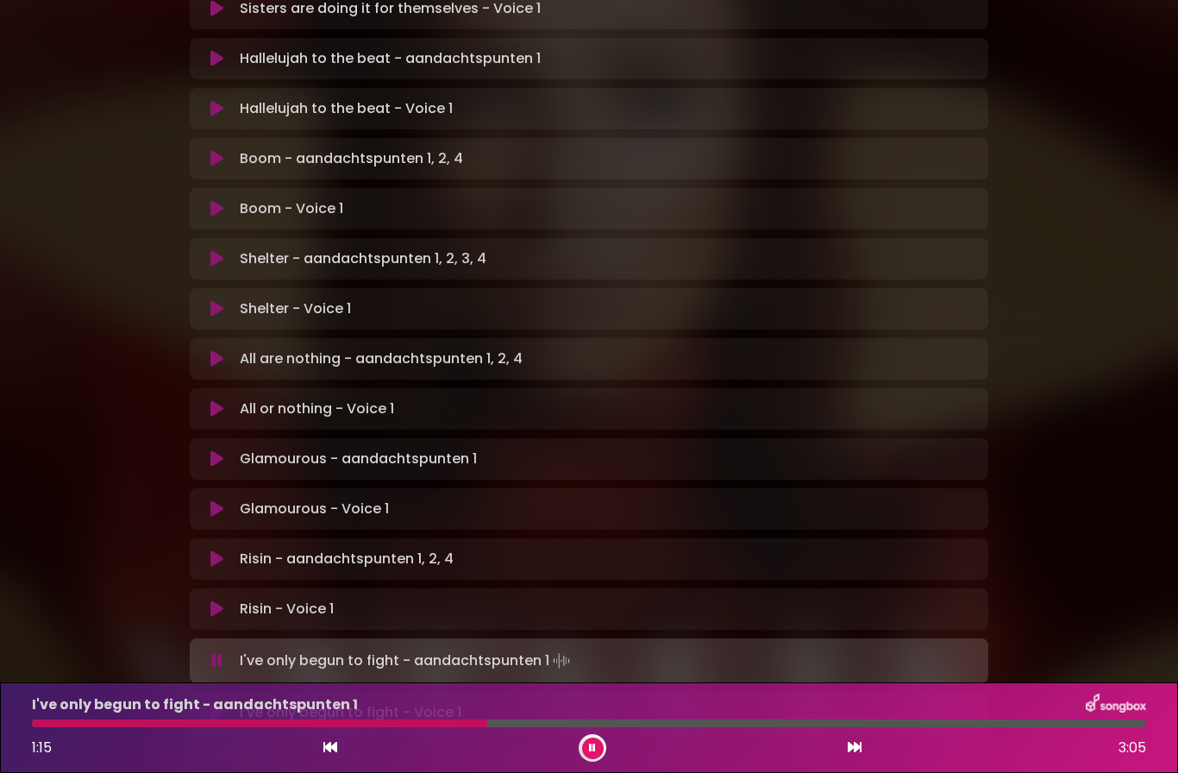
click at [596, 738] on button at bounding box center [593, 749] width 22 height 22
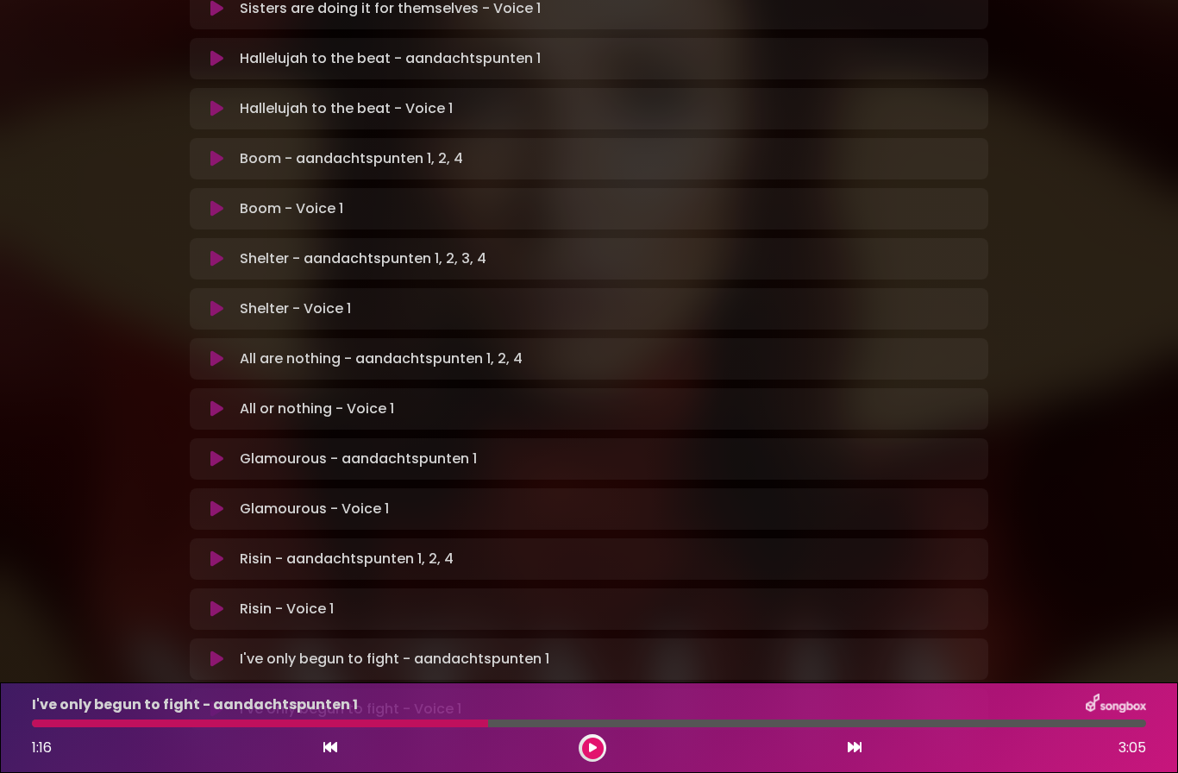
click at [591, 744] on icon at bounding box center [592, 748] width 10 height 12
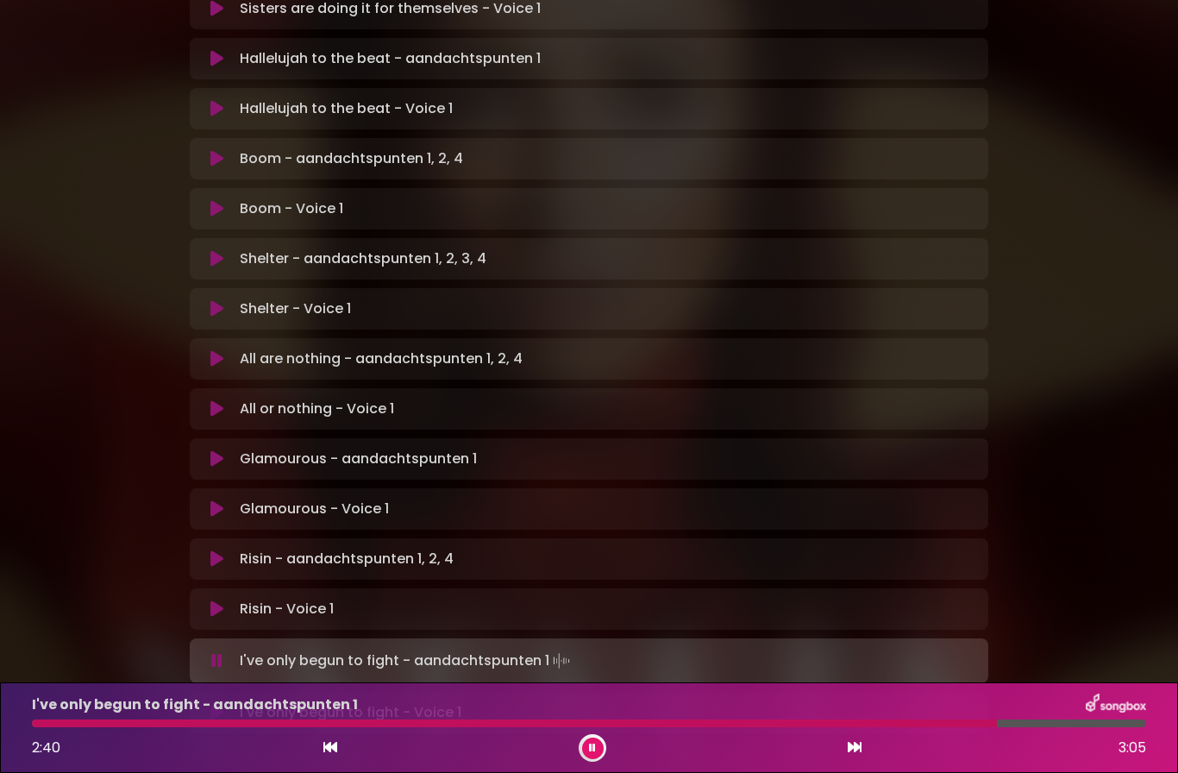
click at [590, 762] on div "I've only begun to fight - aandachtspunten 1 2:40 3:05" at bounding box center [589, 727] width 1178 height 91
click at [596, 750] on button at bounding box center [593, 749] width 22 height 22
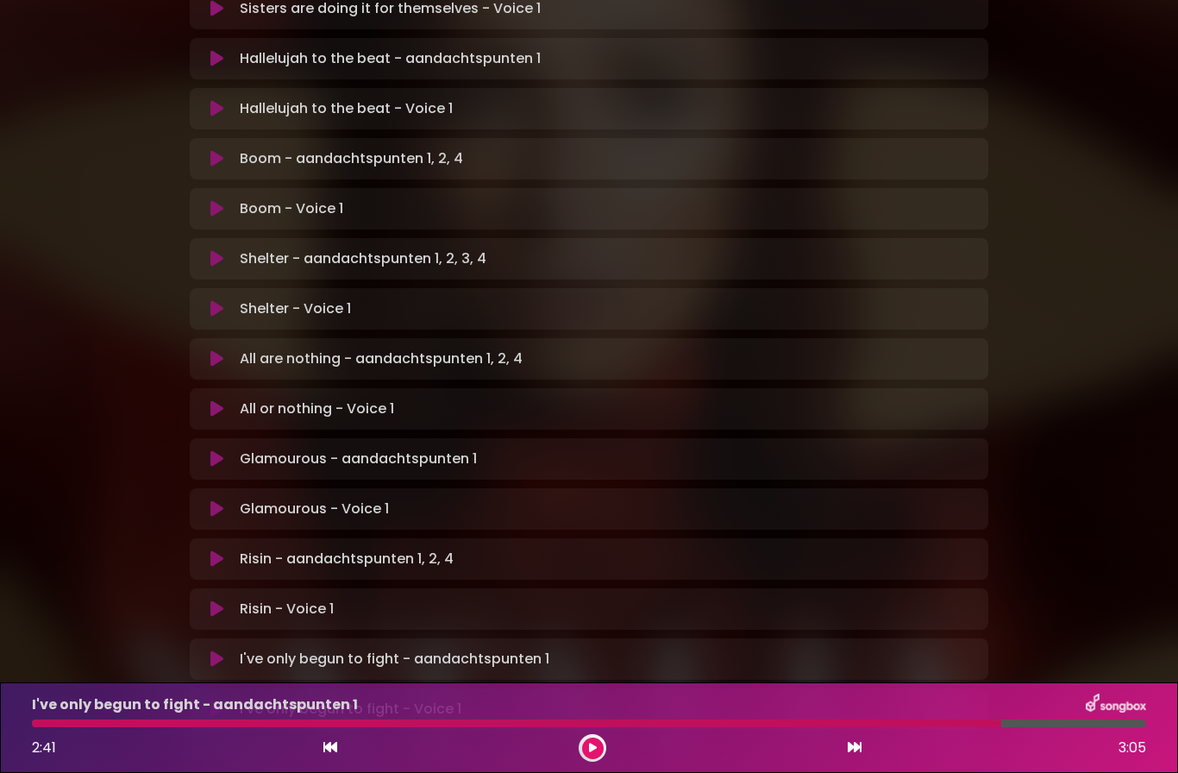
click at [594, 757] on button at bounding box center [593, 749] width 22 height 22
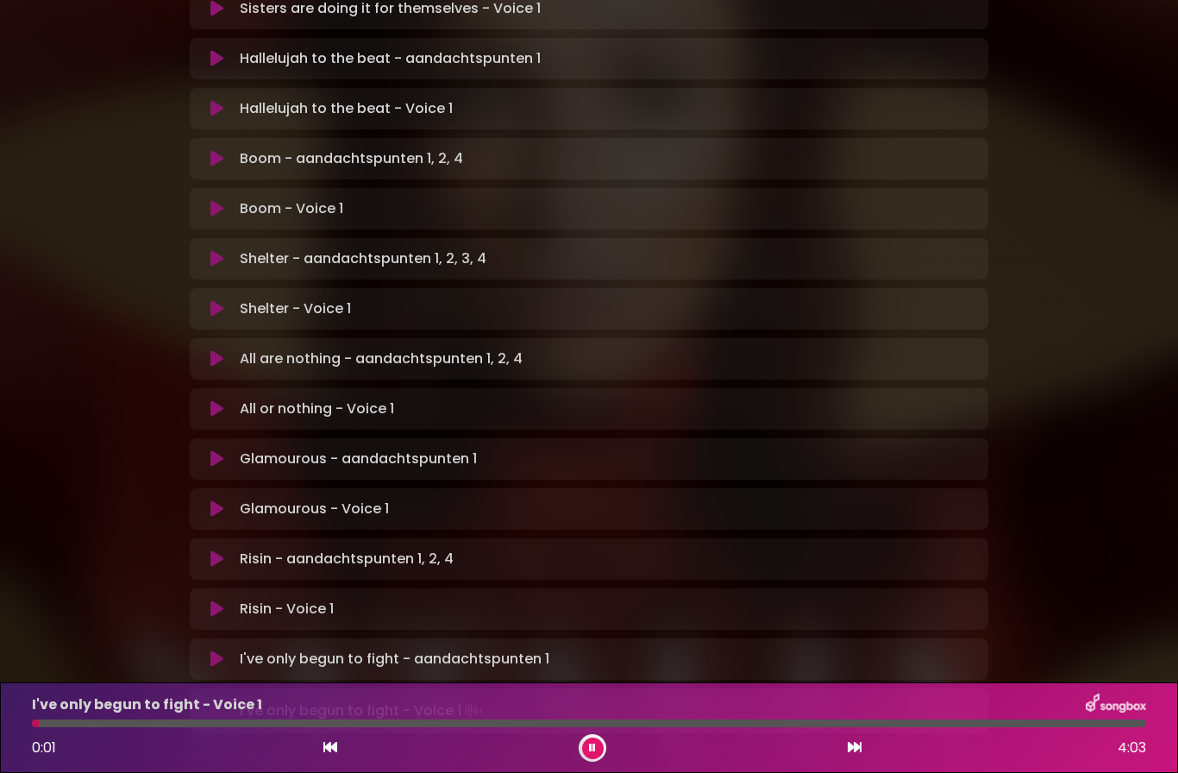
click at [598, 744] on button at bounding box center [593, 749] width 22 height 22
